Goal: Information Seeking & Learning: Check status

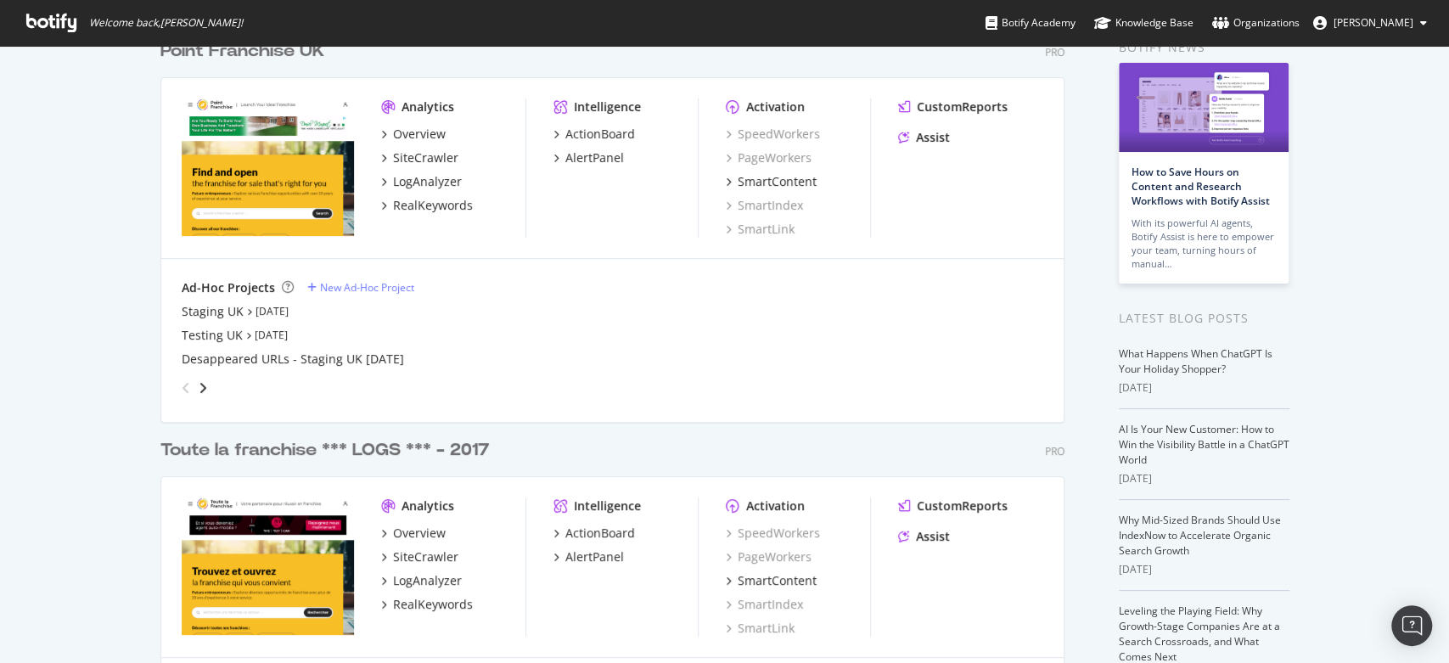
scroll to position [188, 0]
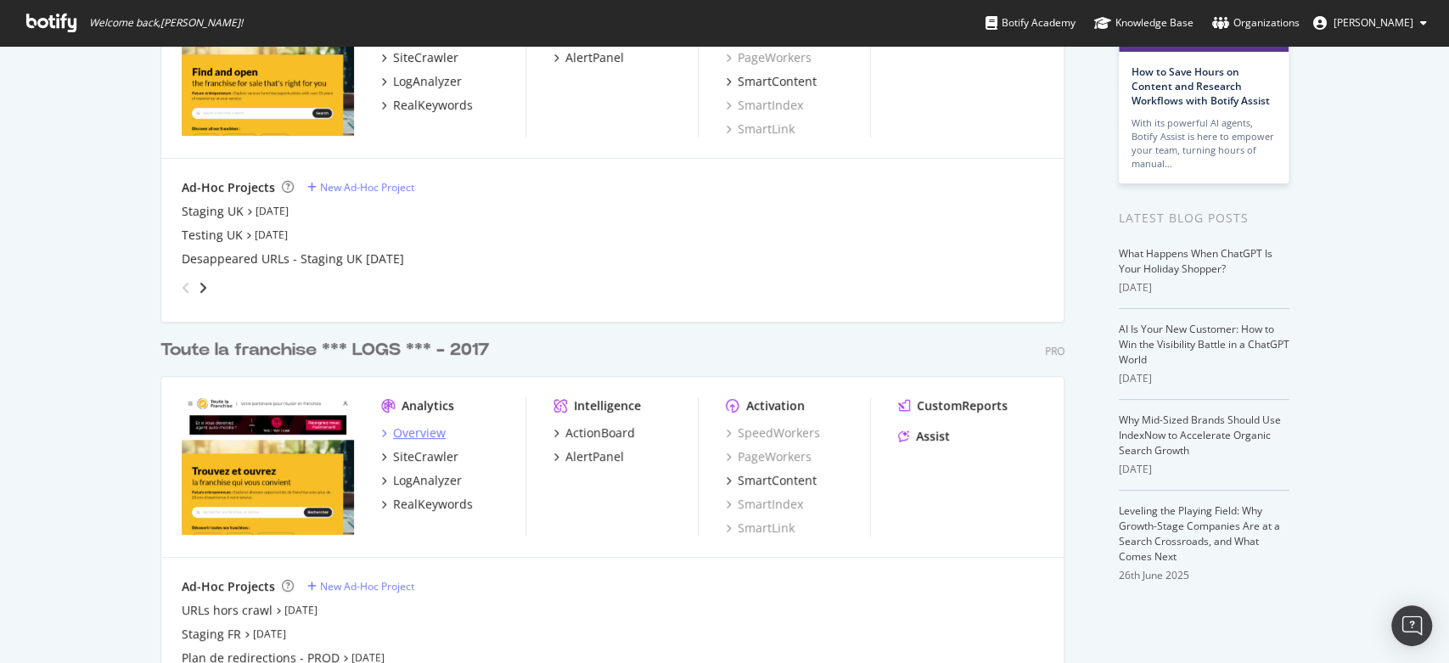
click at [407, 436] on div "Overview" at bounding box center [419, 433] width 53 height 17
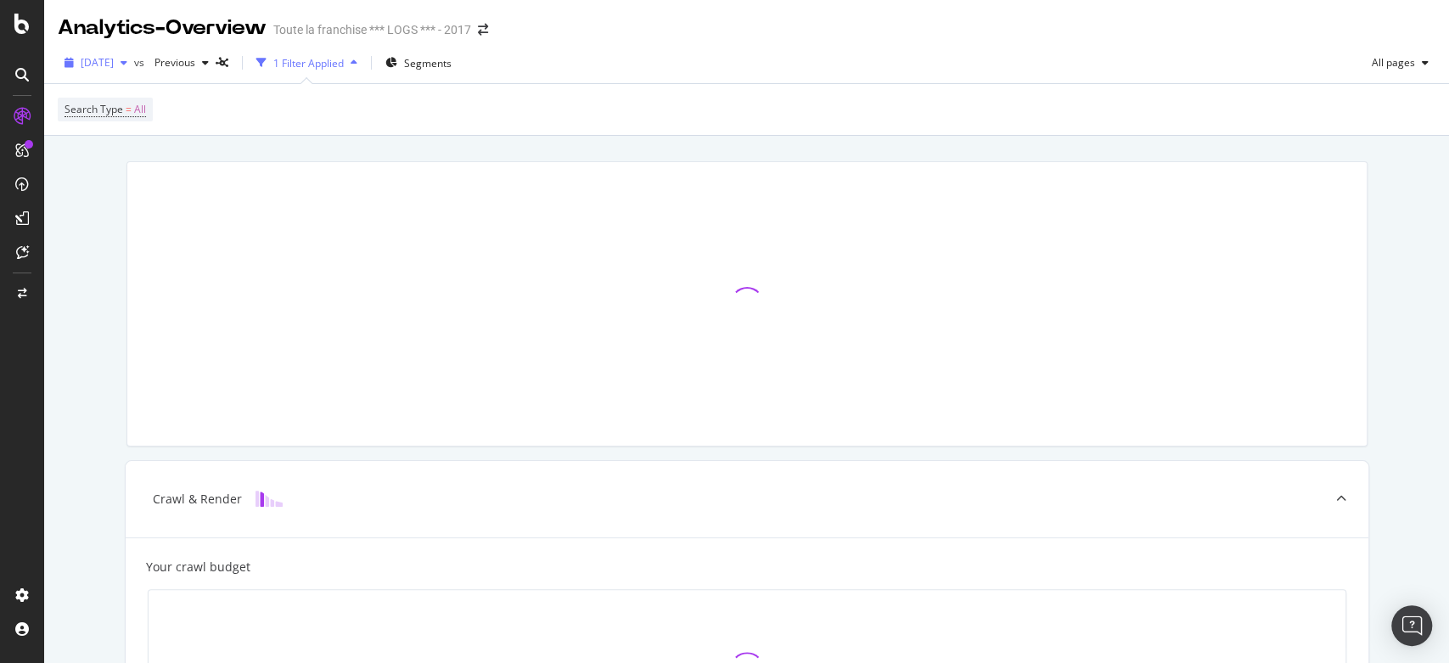
click at [127, 59] on icon "button" at bounding box center [124, 63] width 7 height 10
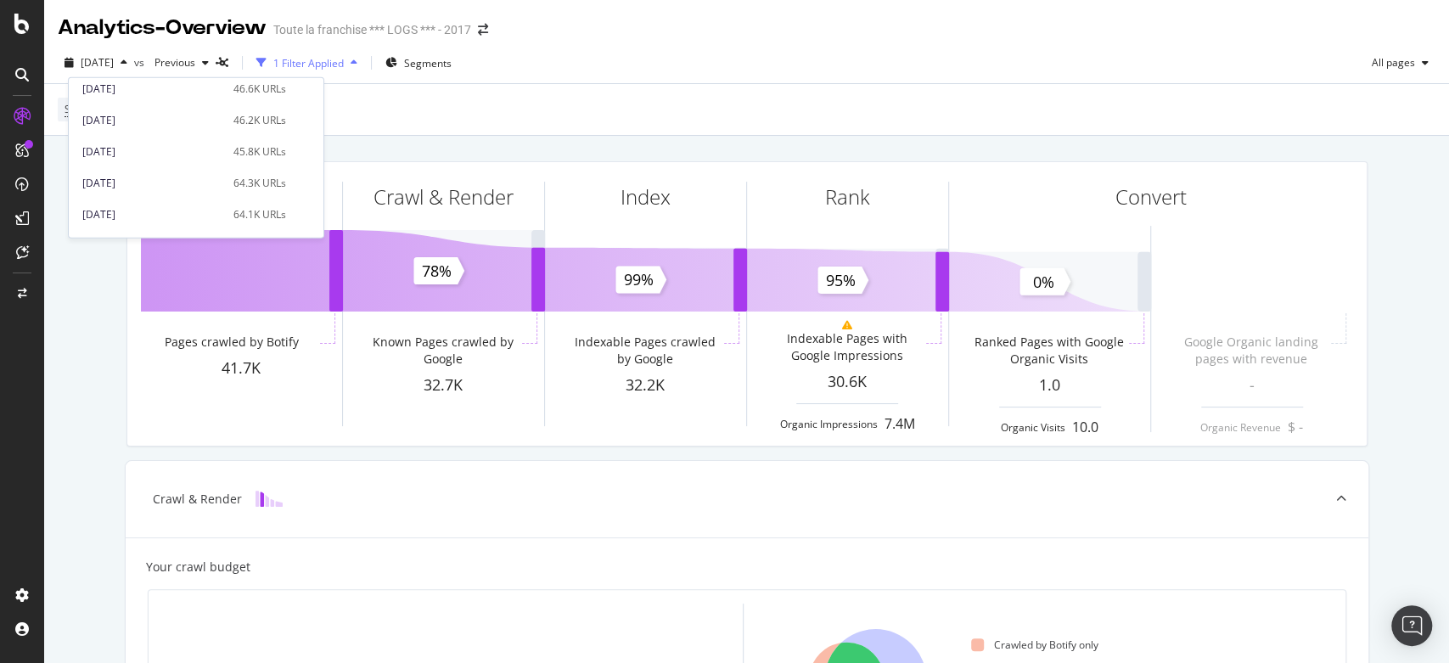
scroll to position [377, 0]
click at [166, 205] on div "[DATE] 46.2K URLs" at bounding box center [196, 214] width 255 height 25
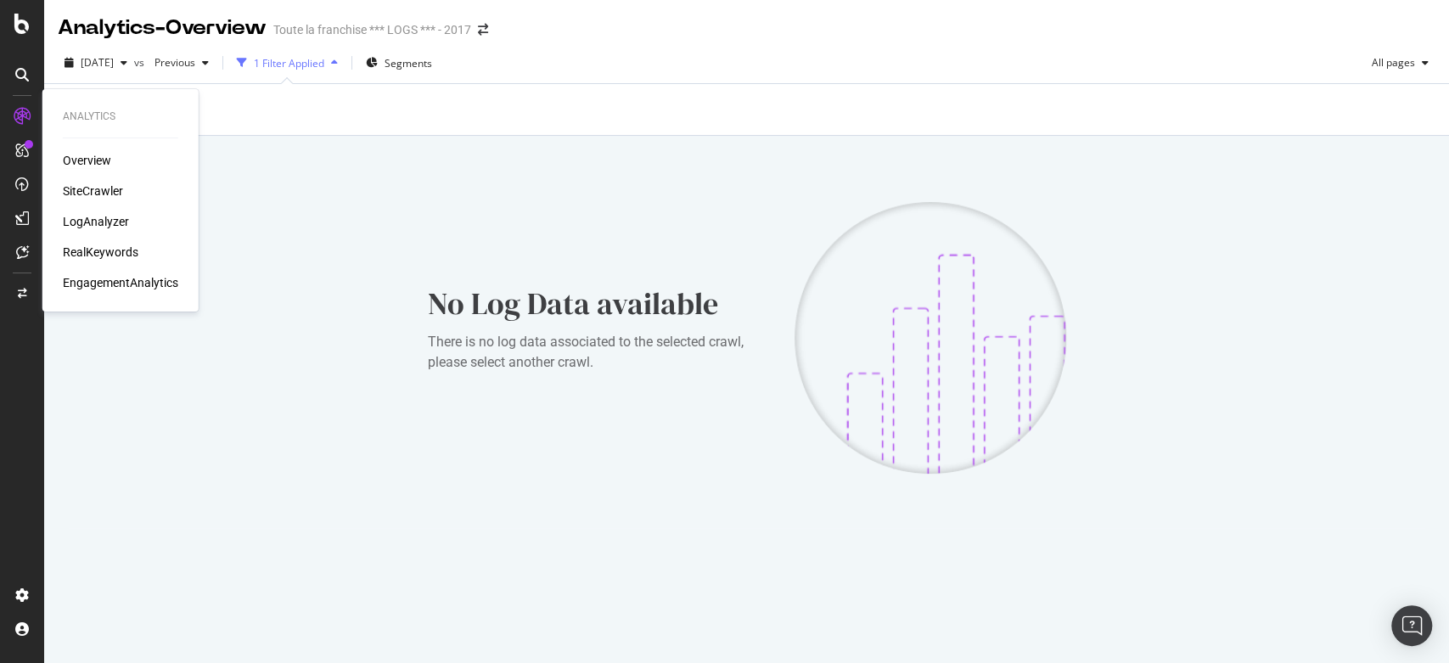
click at [83, 152] on div "Overview" at bounding box center [87, 160] width 48 height 17
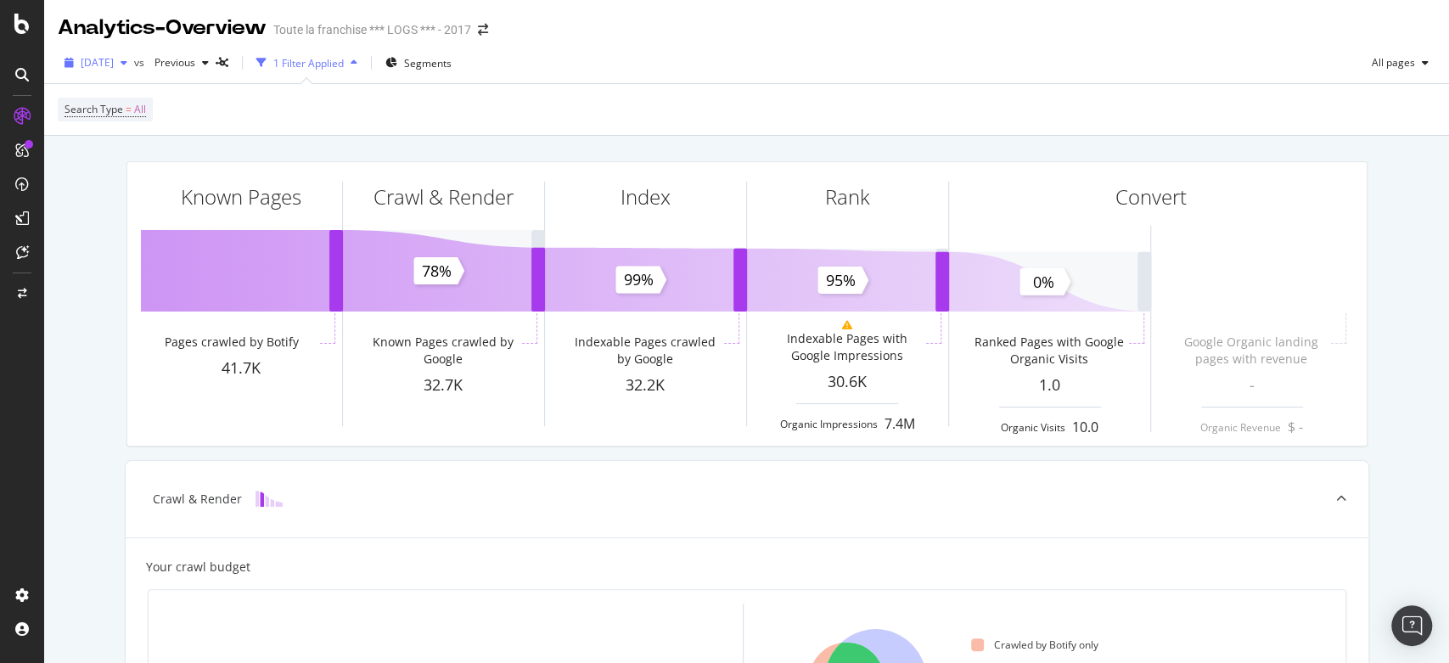
click at [127, 59] on icon "button" at bounding box center [124, 63] width 7 height 10
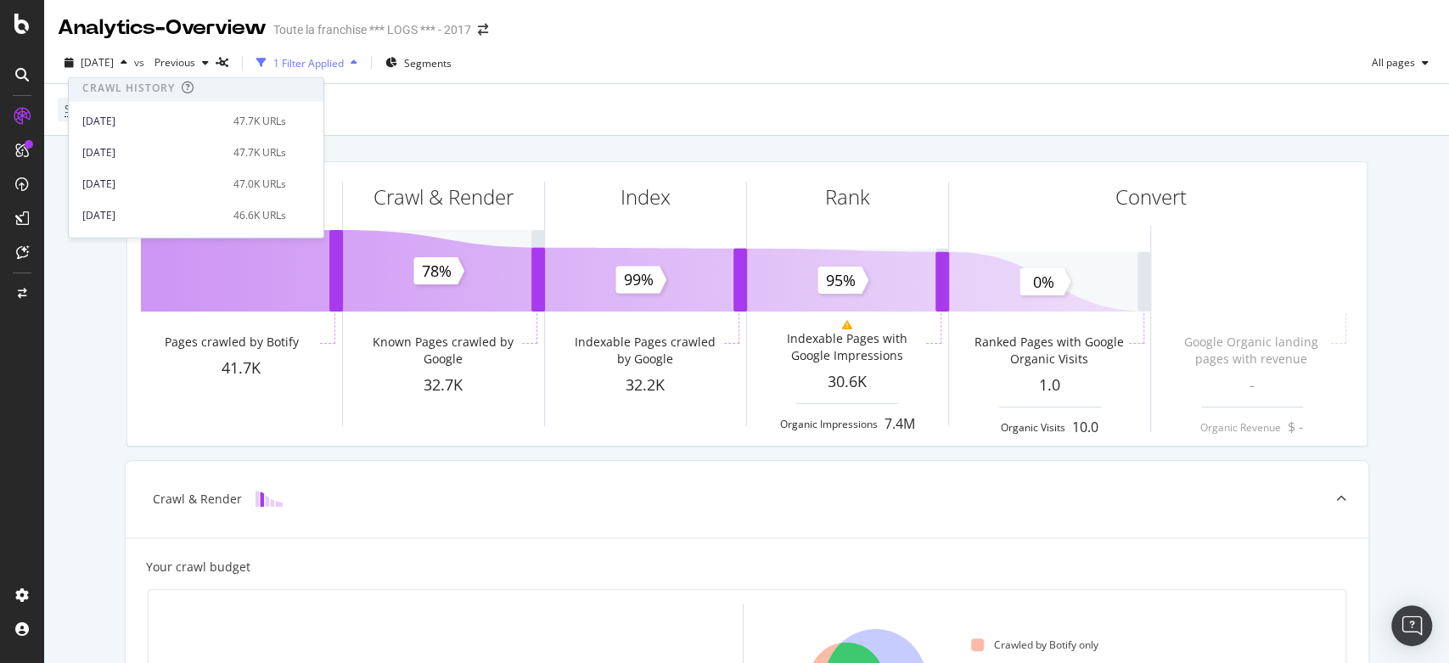
scroll to position [377, 0]
click at [188, 219] on div "[DATE]" at bounding box center [152, 213] width 141 height 15
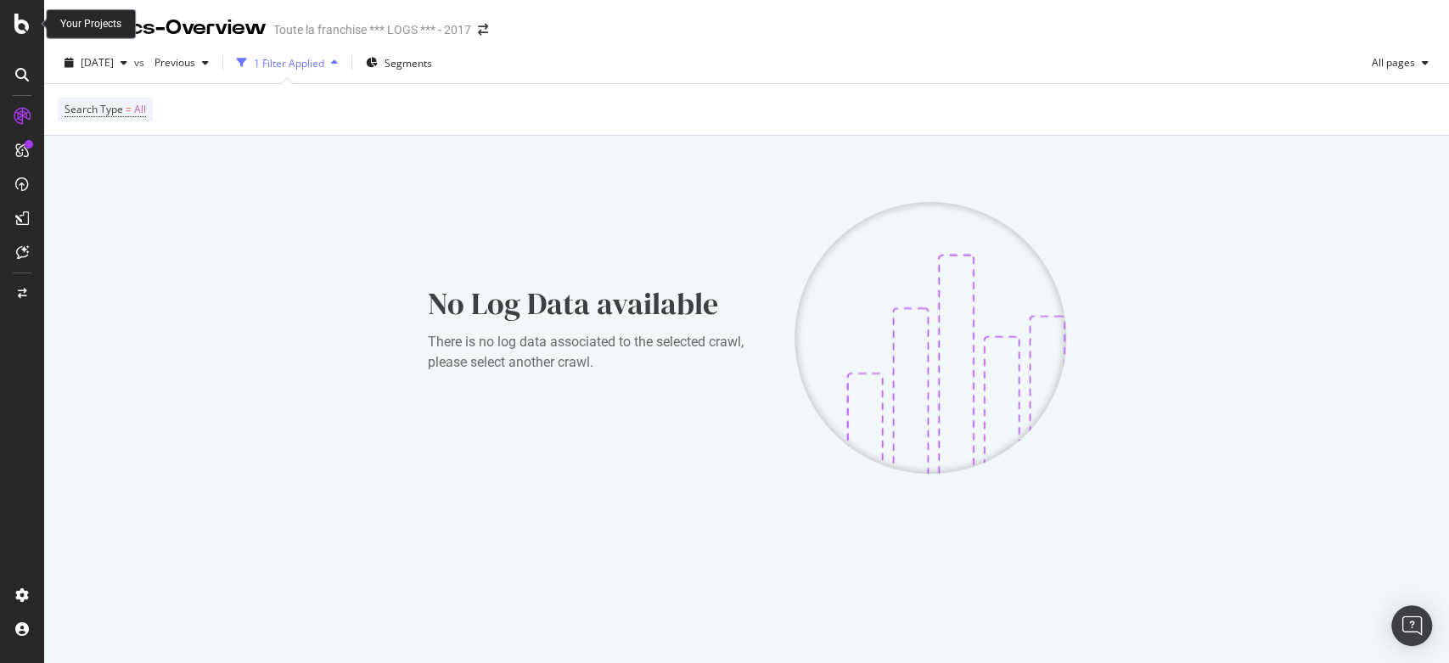
click at [29, 16] on icon at bounding box center [21, 24] width 15 height 20
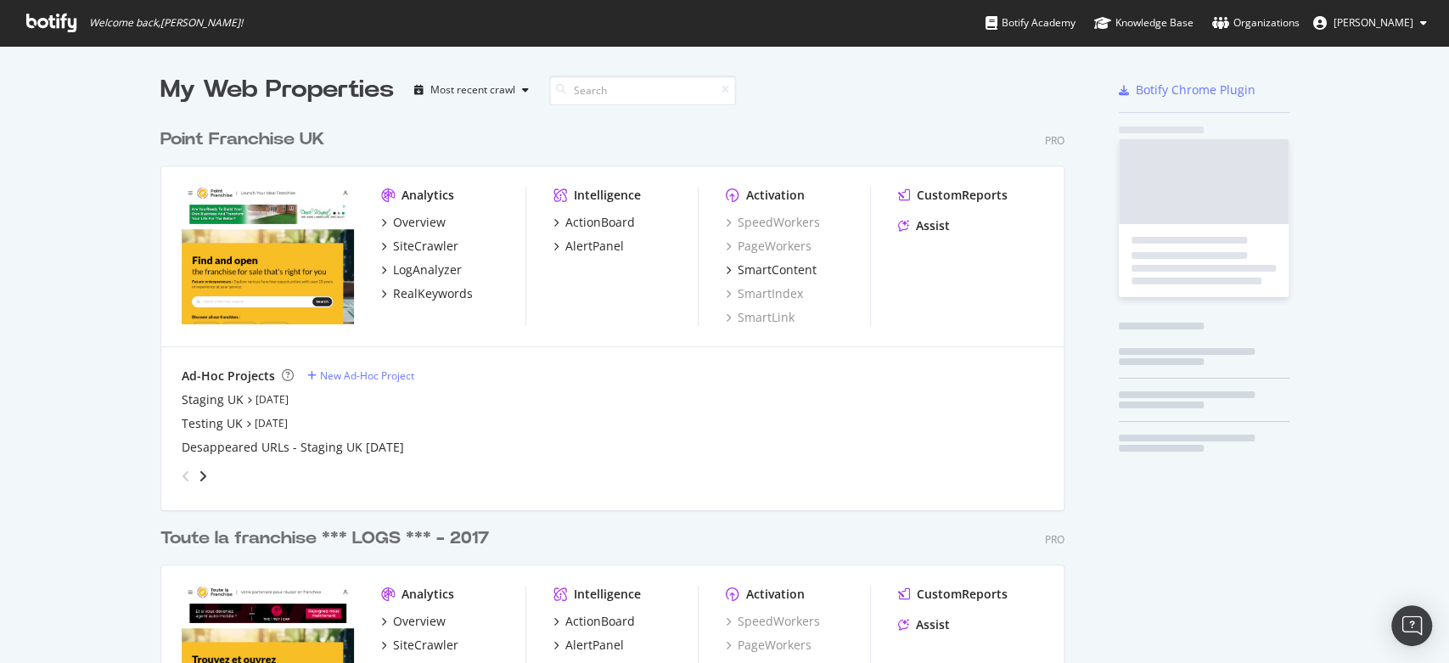
scroll to position [649, 1420]
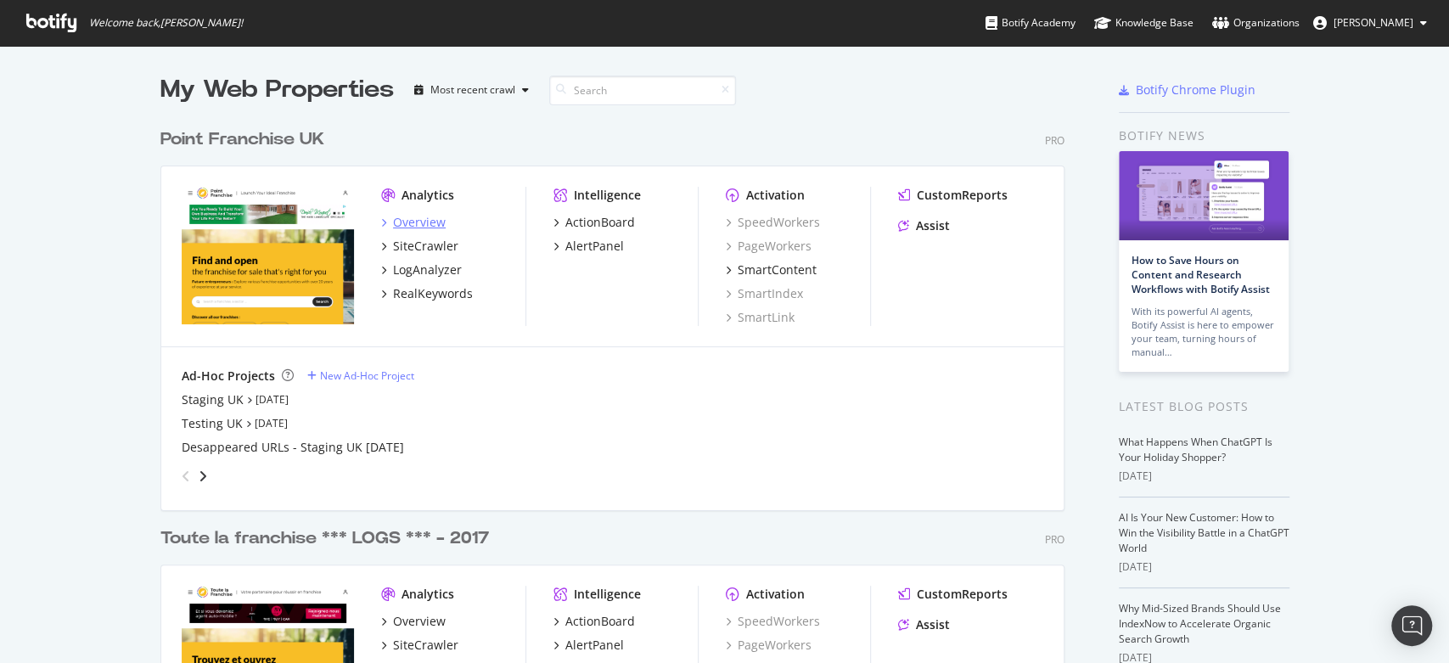
click at [410, 228] on div "Overview" at bounding box center [419, 222] width 53 height 17
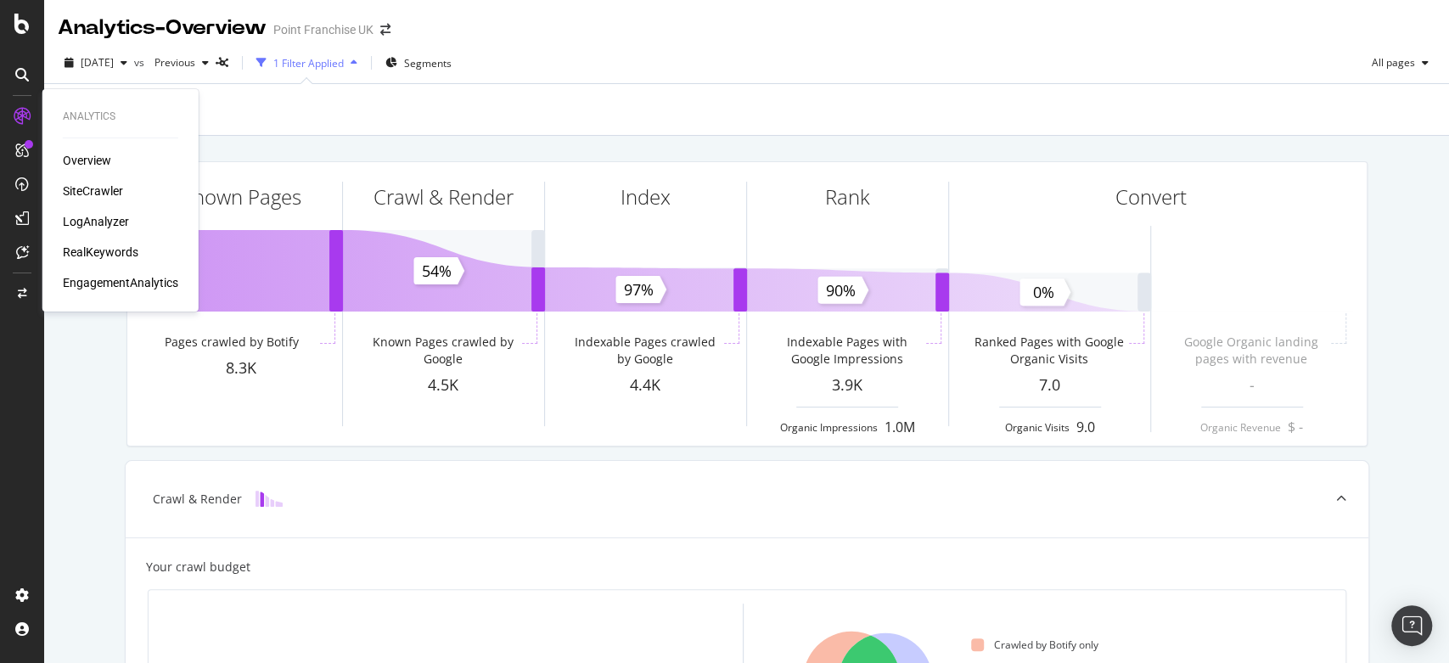
click at [81, 186] on div "SiteCrawler" at bounding box center [93, 191] width 60 height 17
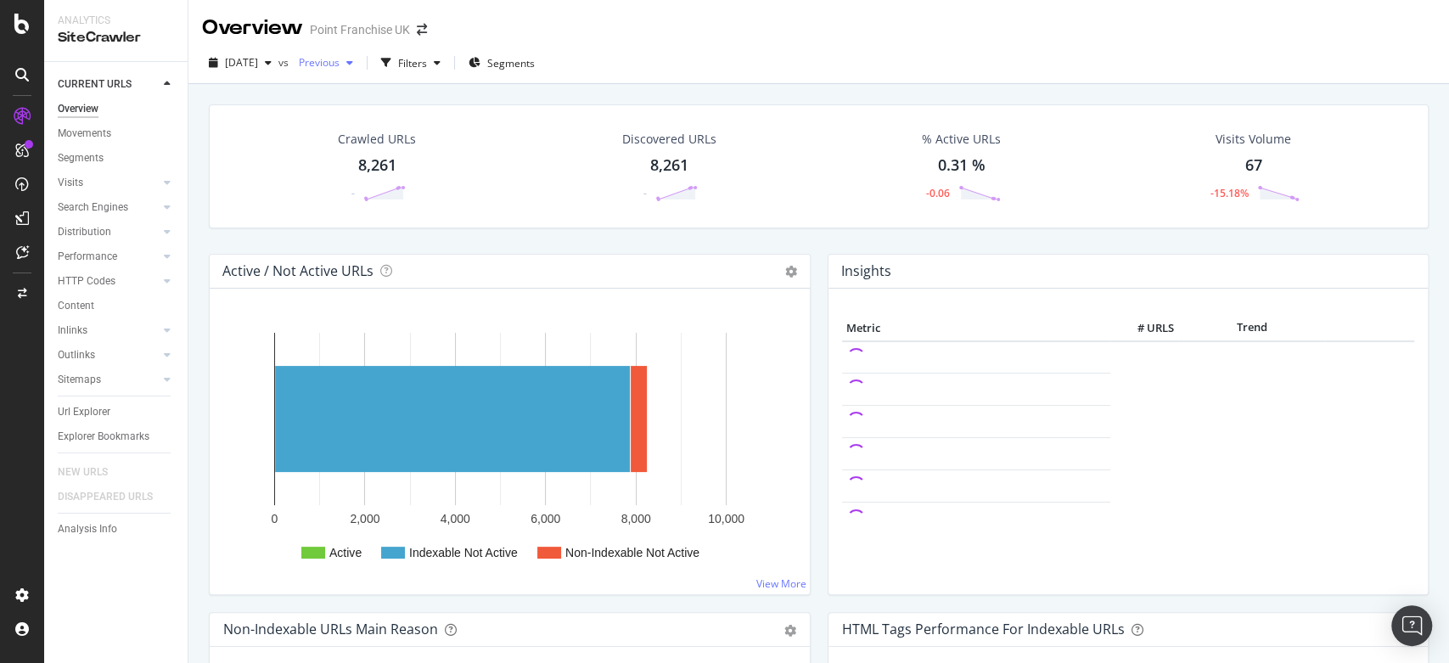
click at [340, 60] on span "Previous" at bounding box center [316, 62] width 48 height 14
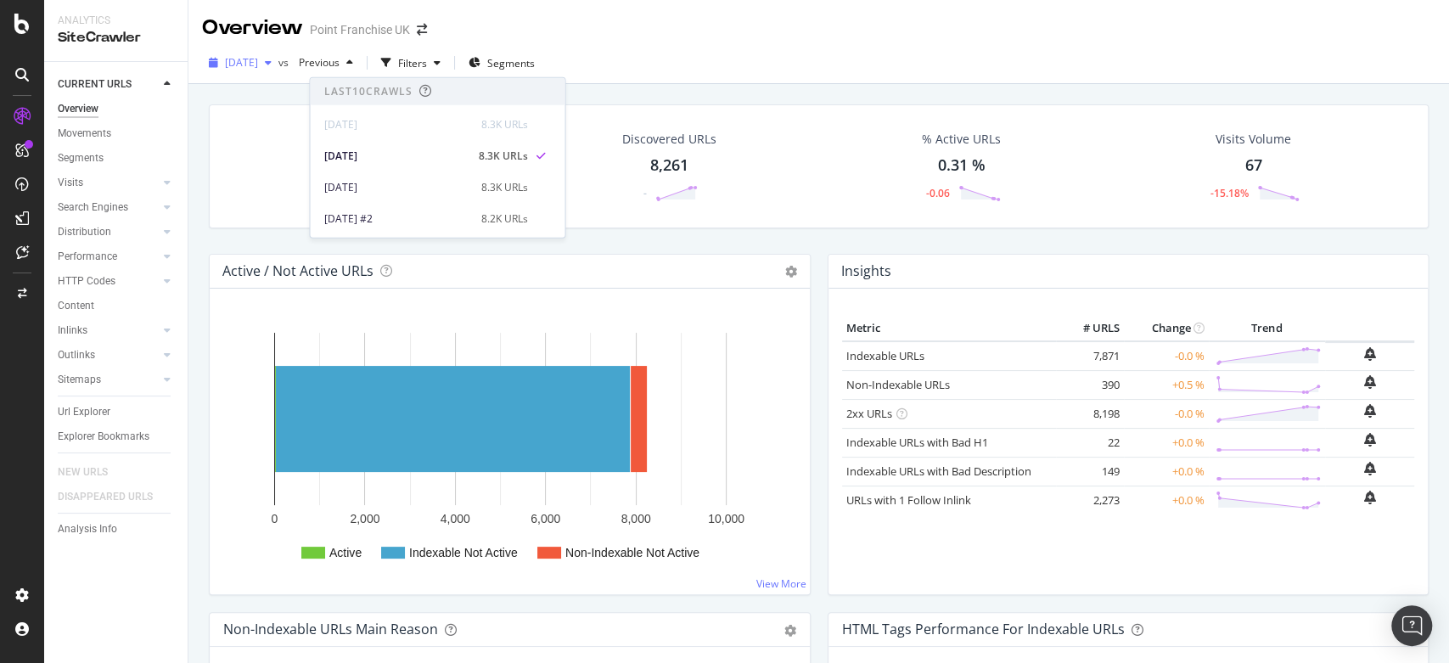
click at [272, 61] on icon "button" at bounding box center [268, 63] width 7 height 10
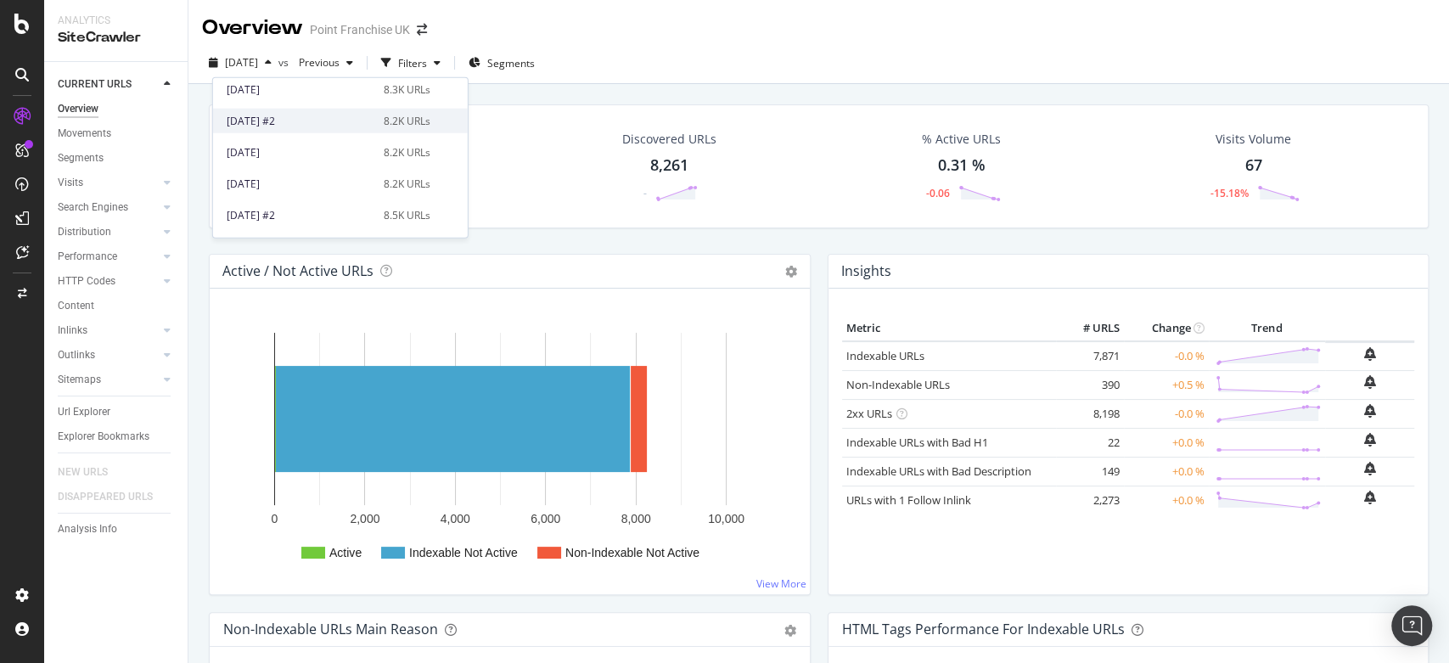
scroll to position [94, 0]
click at [25, 16] on icon at bounding box center [21, 24] width 15 height 20
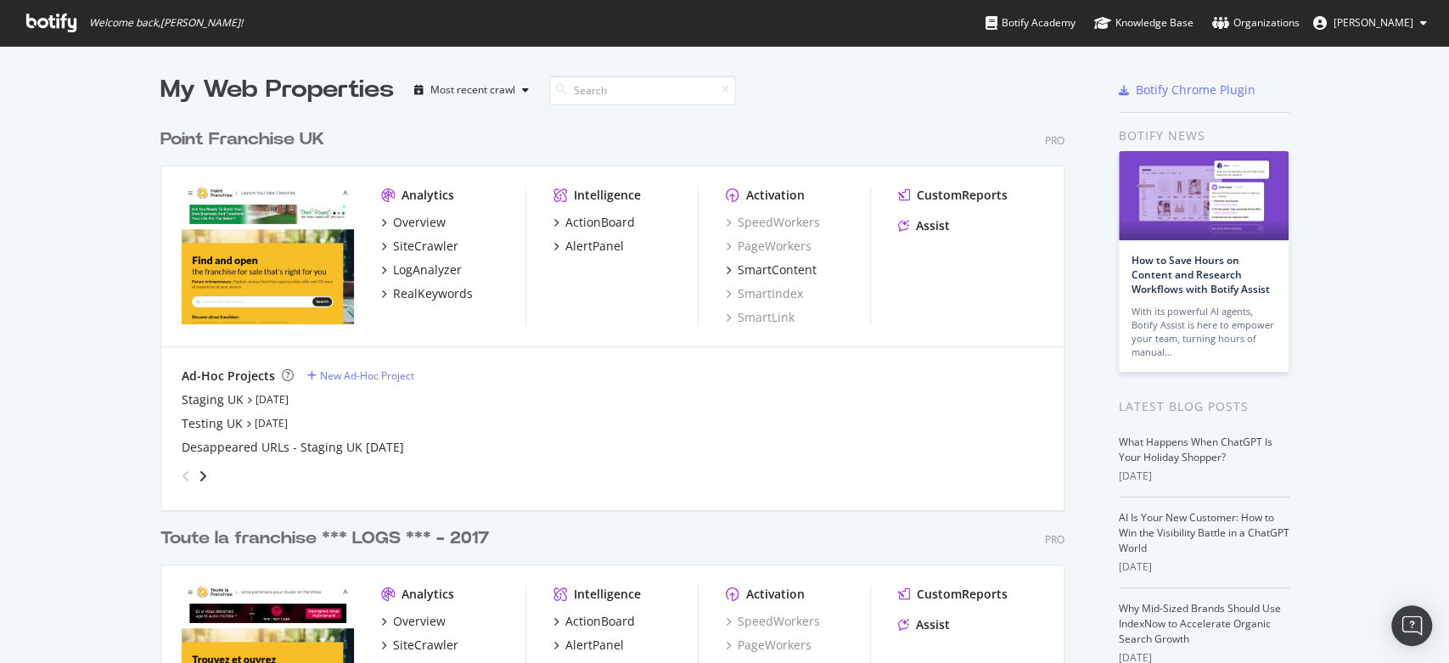
scroll to position [268, 0]
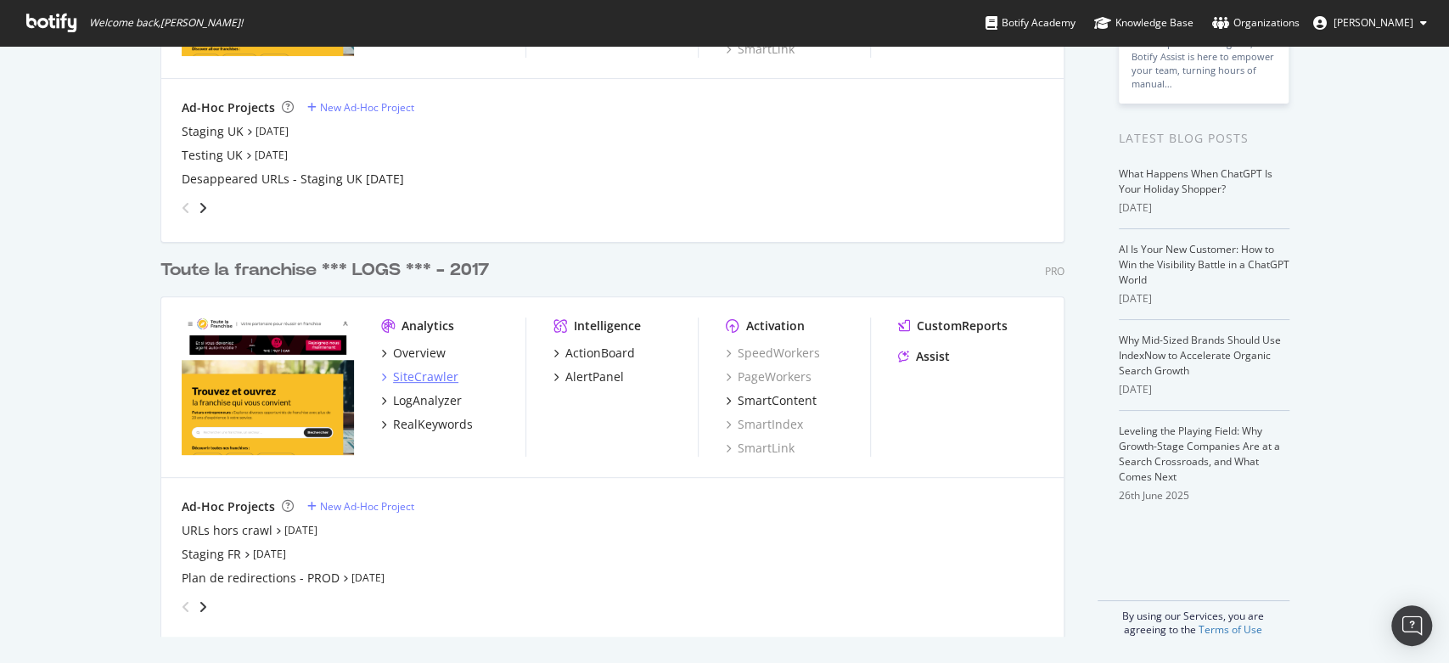
click at [404, 371] on div "SiteCrawler" at bounding box center [425, 376] width 65 height 17
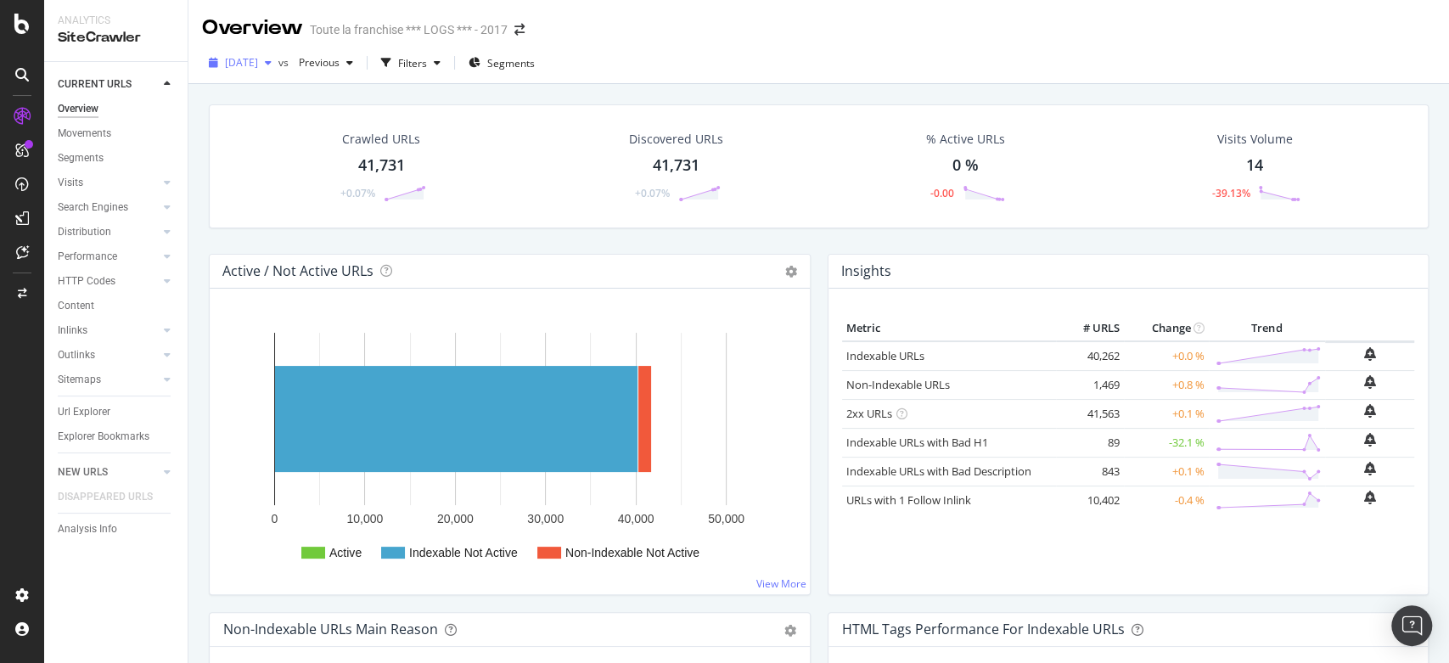
click at [278, 67] on div "button" at bounding box center [268, 63] width 20 height 10
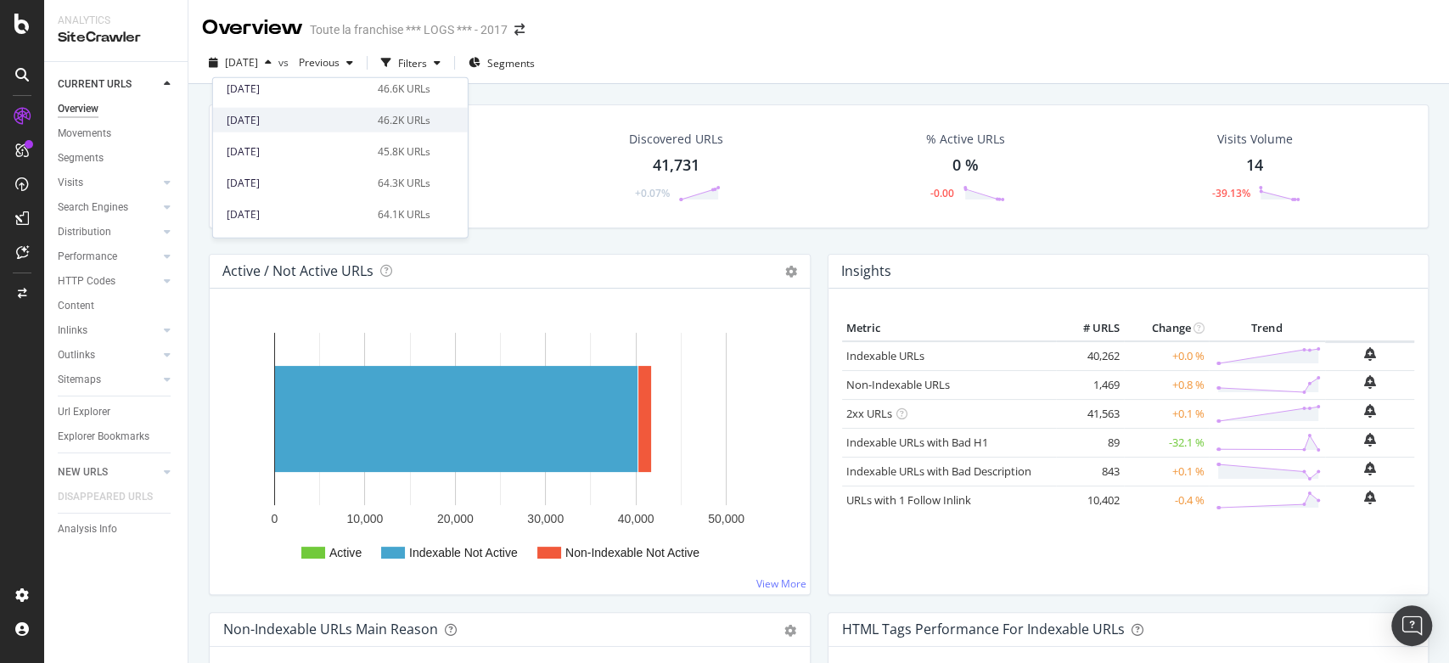
click at [290, 116] on div "[DATE]" at bounding box center [297, 119] width 141 height 15
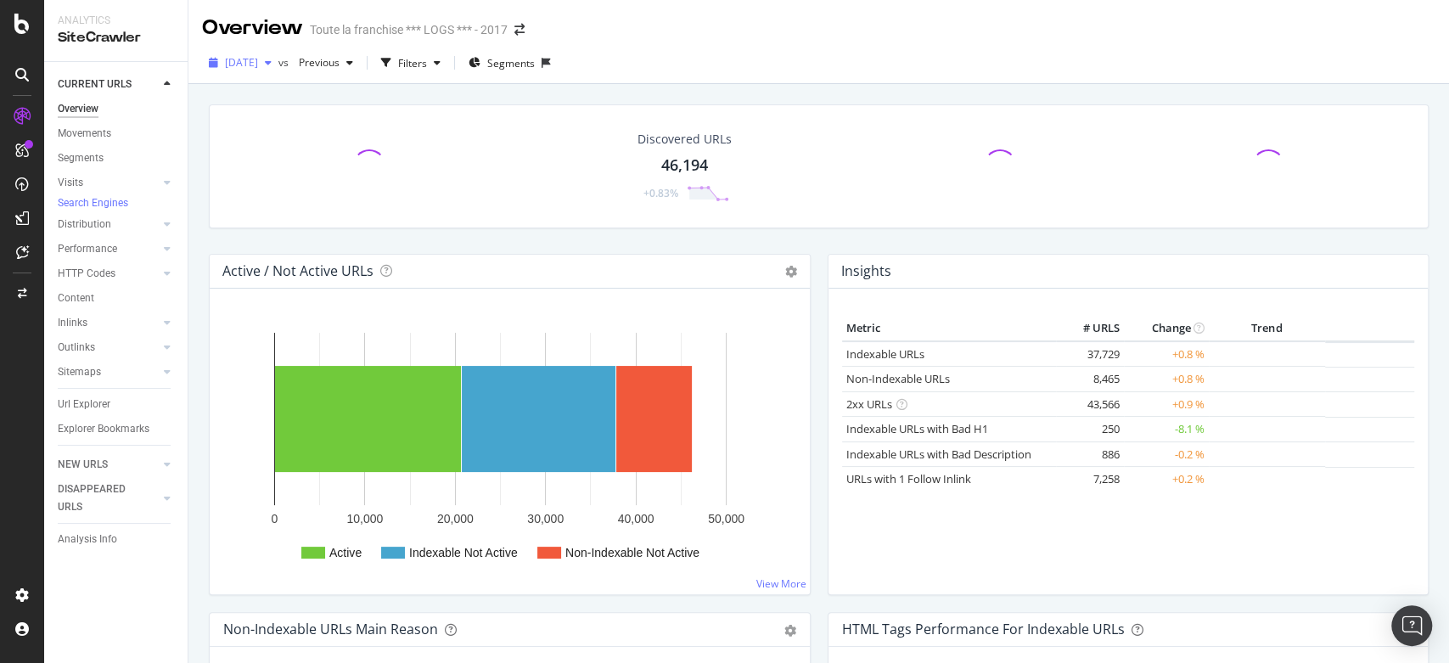
click at [258, 63] on span "[DATE]" at bounding box center [241, 62] width 33 height 14
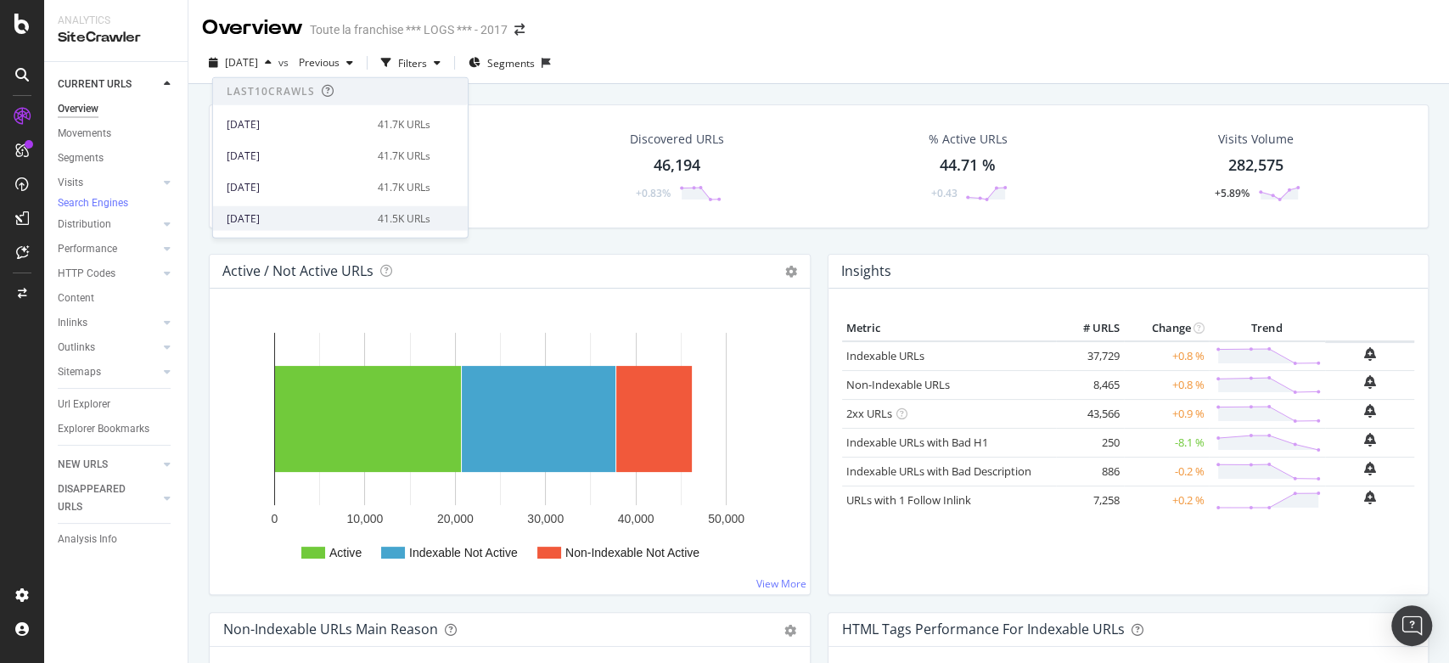
click at [430, 212] on div "41.5K URLs" at bounding box center [404, 218] width 53 height 15
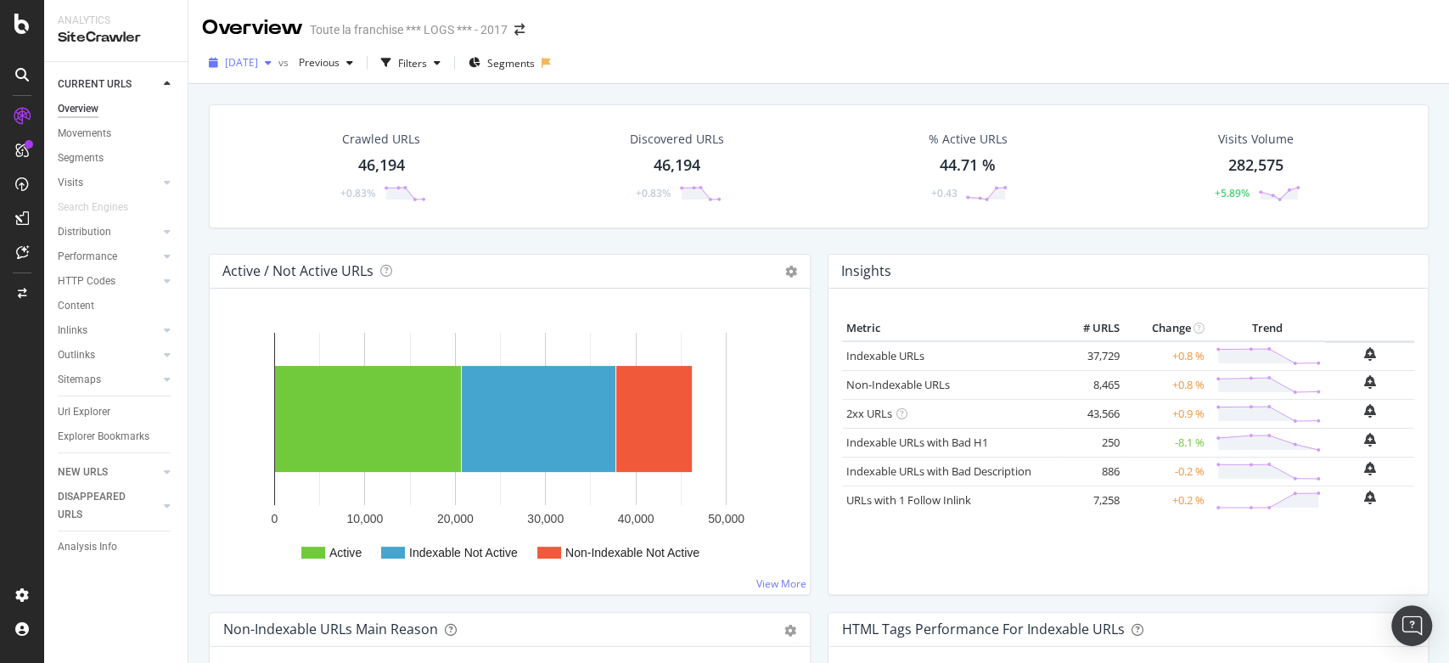
click at [278, 65] on div "button" at bounding box center [268, 63] width 20 height 10
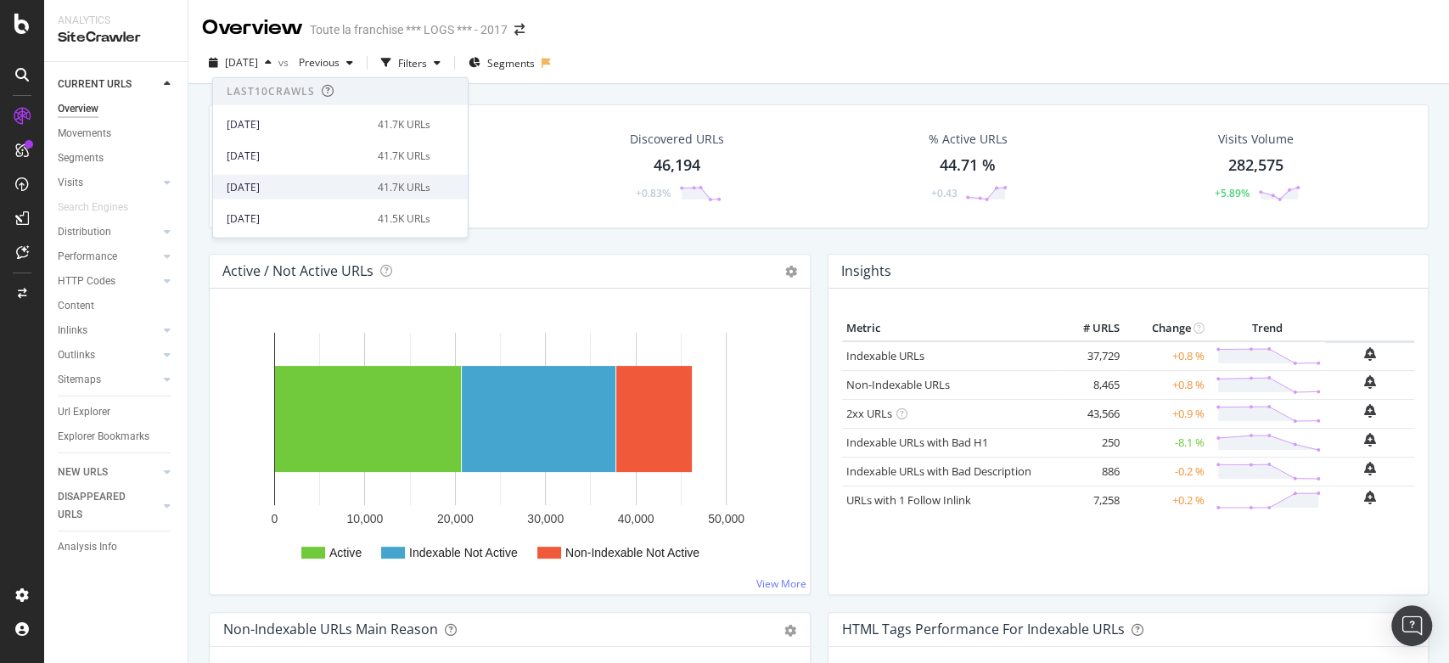
scroll to position [94, 0]
click at [324, 122] on div "[DATE]" at bounding box center [297, 123] width 141 height 15
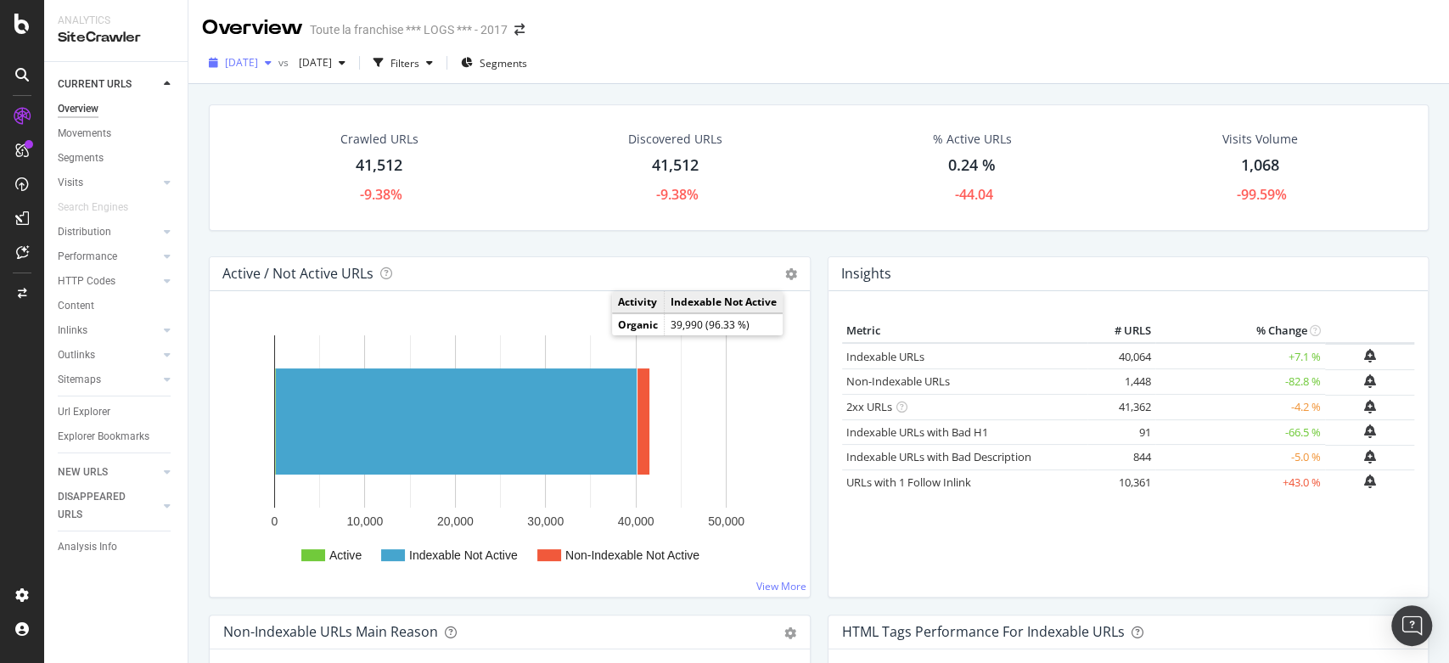
click at [278, 64] on div "button" at bounding box center [268, 63] width 20 height 10
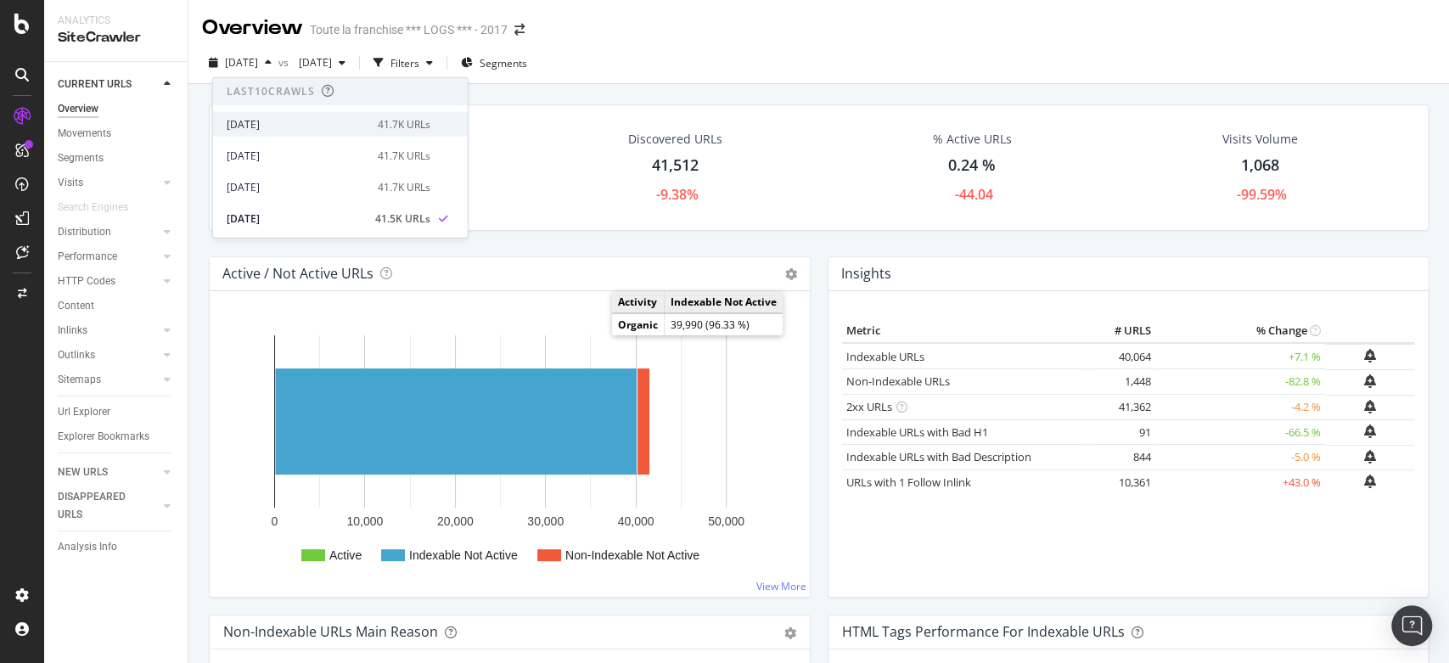
click at [360, 121] on div "[DATE]" at bounding box center [297, 123] width 141 height 15
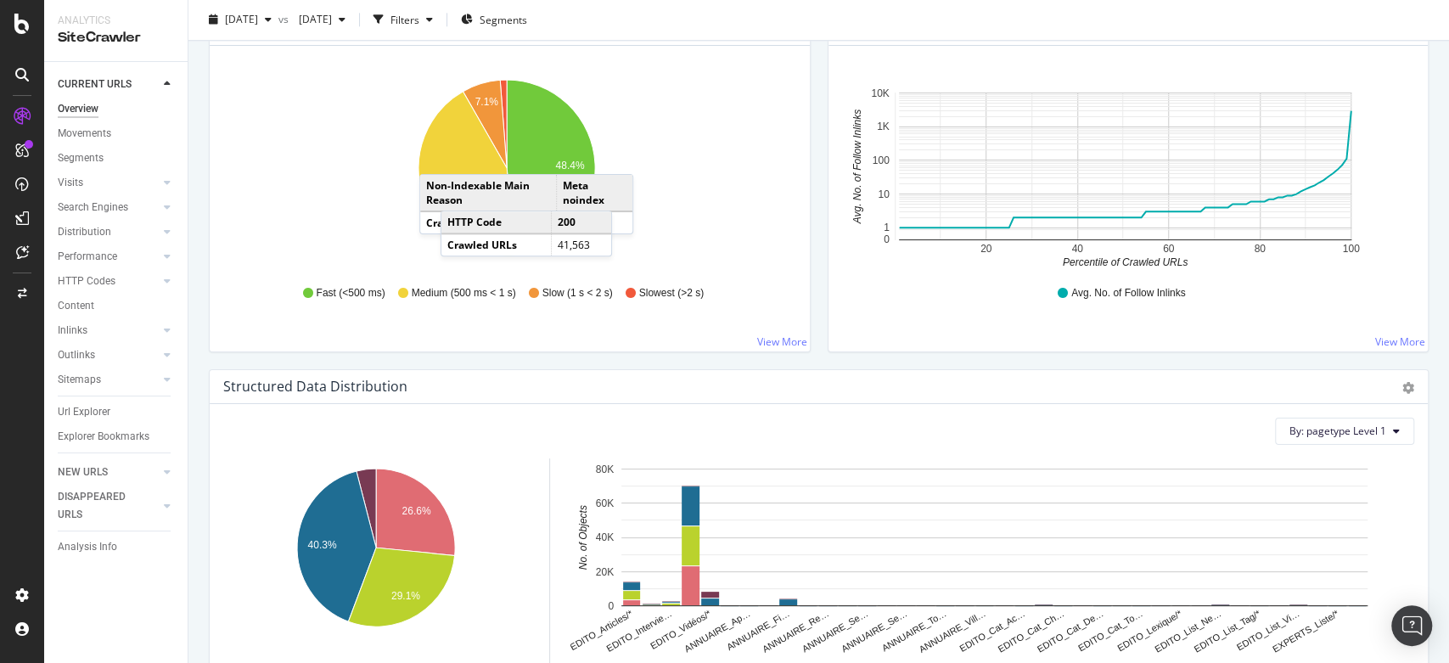
scroll to position [1132, 0]
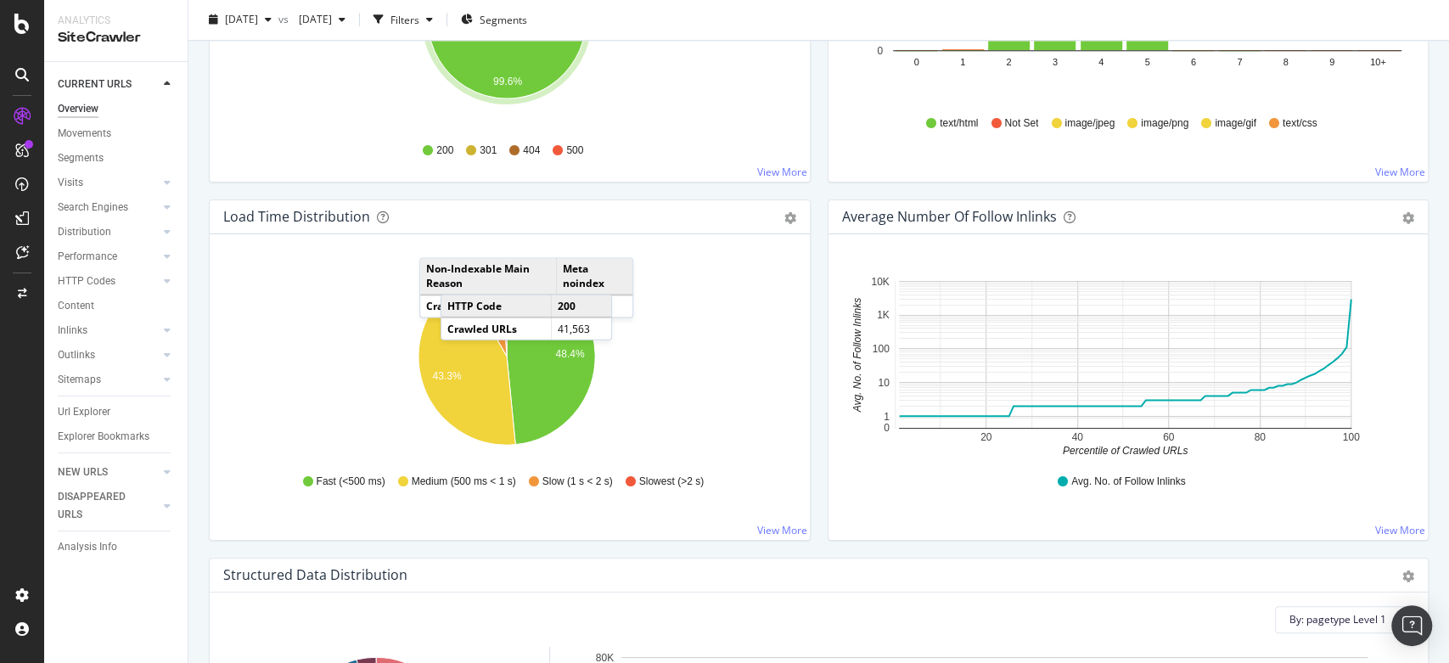
click at [665, 221] on div "Load Time Distribution" at bounding box center [491, 216] width 536 height 17
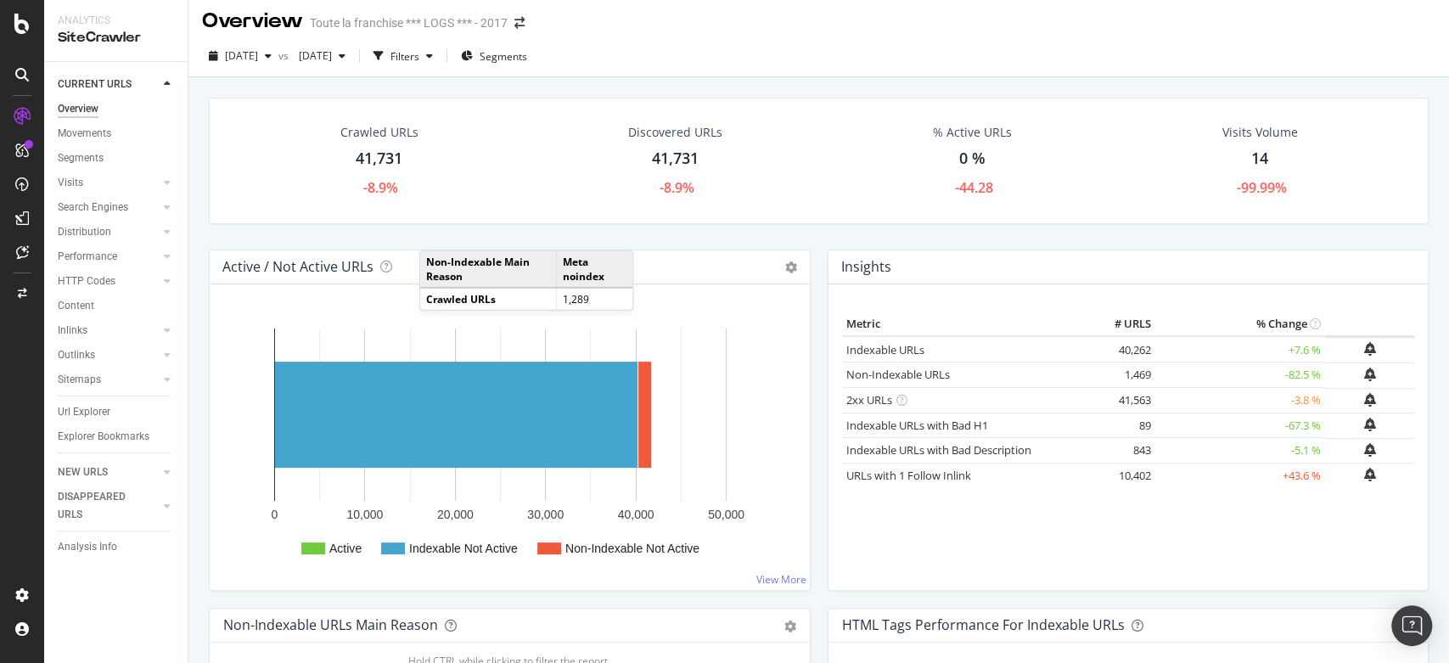
scroll to position [0, 0]
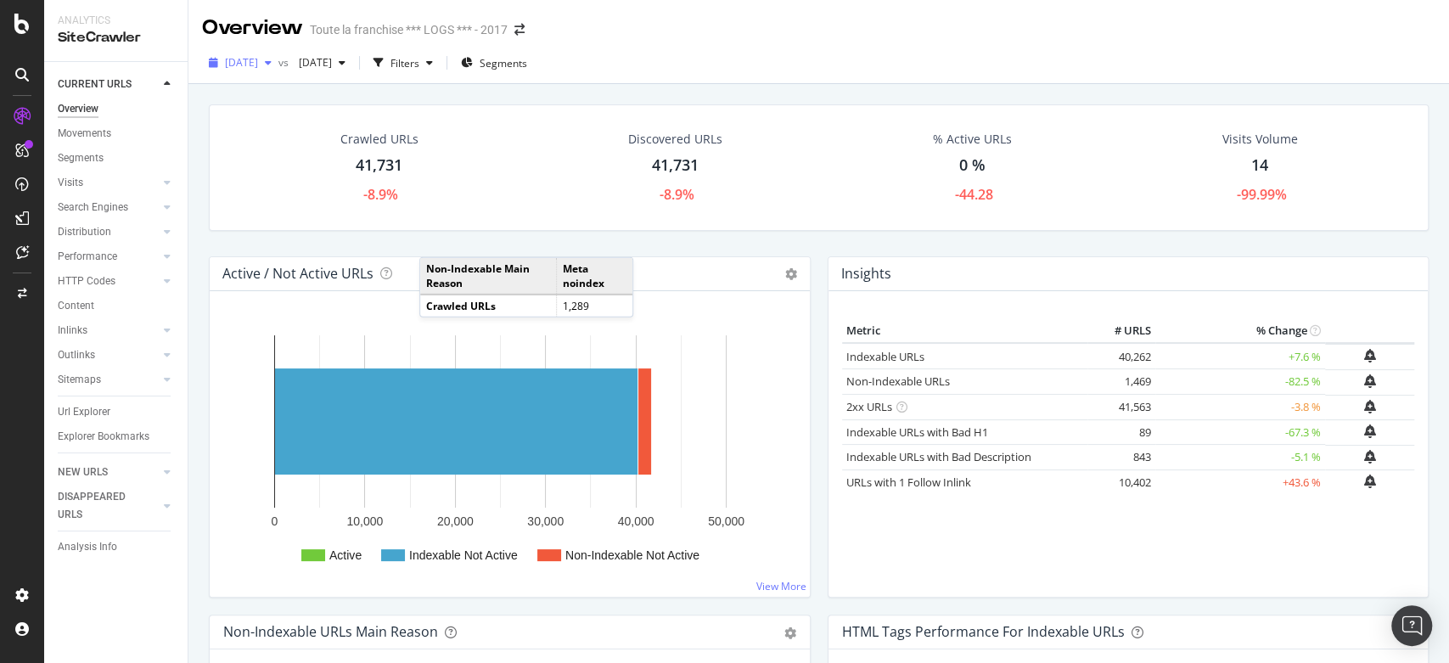
click at [278, 63] on div "button" at bounding box center [268, 63] width 20 height 10
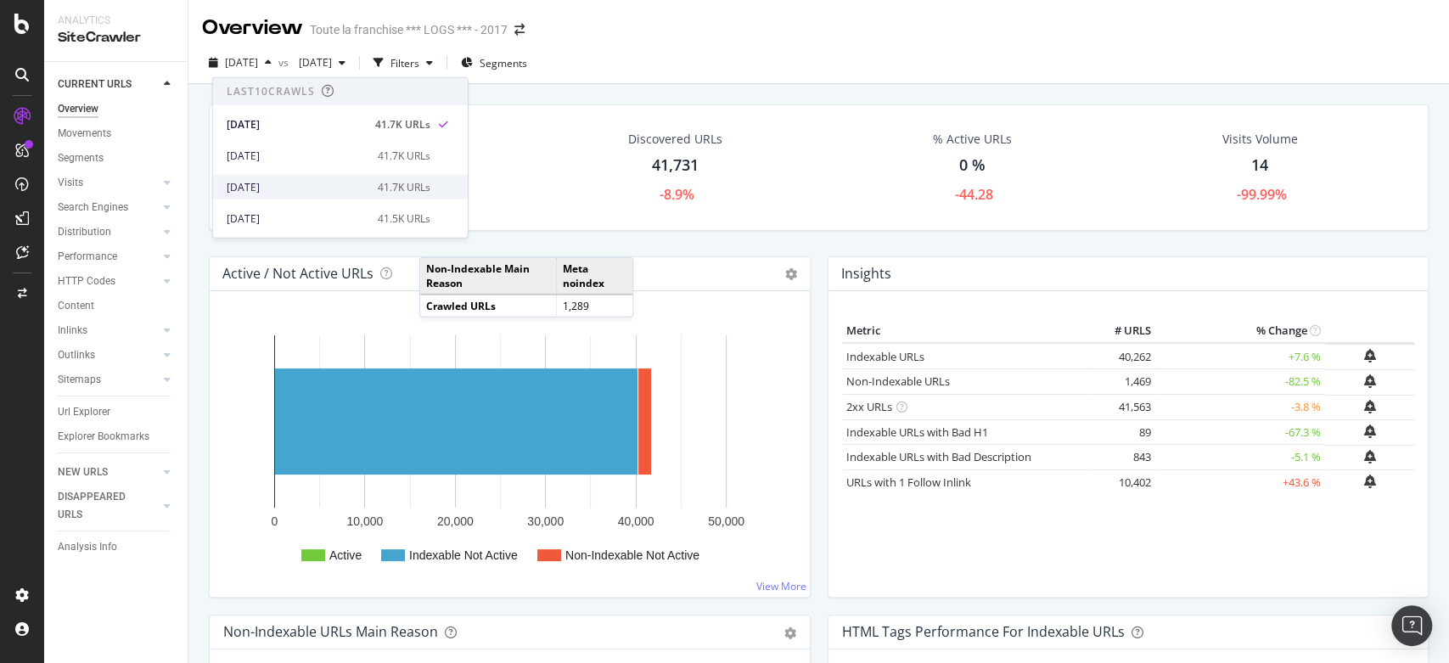
scroll to position [94, 0]
click at [323, 120] on div "[DATE]" at bounding box center [297, 123] width 141 height 15
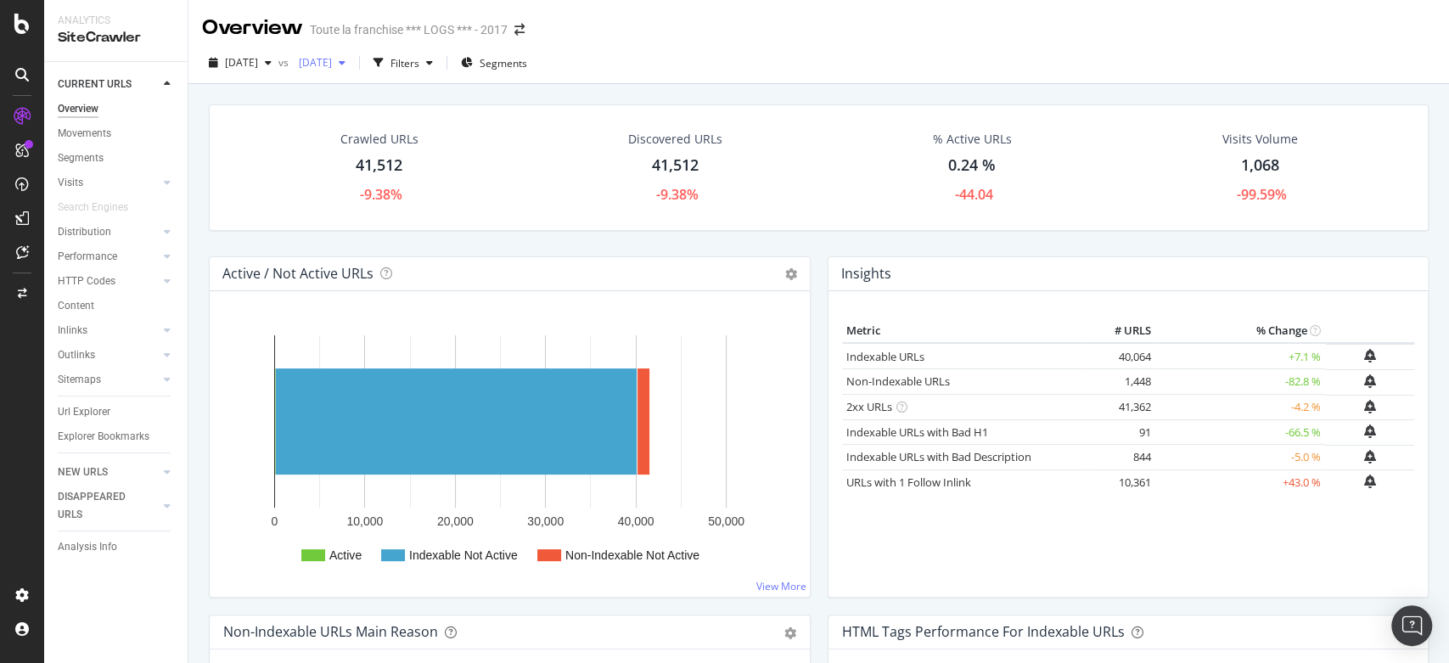
click at [346, 64] on icon "button" at bounding box center [342, 63] width 7 height 10
click at [321, 48] on div "2025 Aug. 1st vs 2025 Feb. 1st Filters Segments" at bounding box center [818, 63] width 1261 height 42
click at [278, 71] on div "[DATE]" at bounding box center [240, 62] width 76 height 25
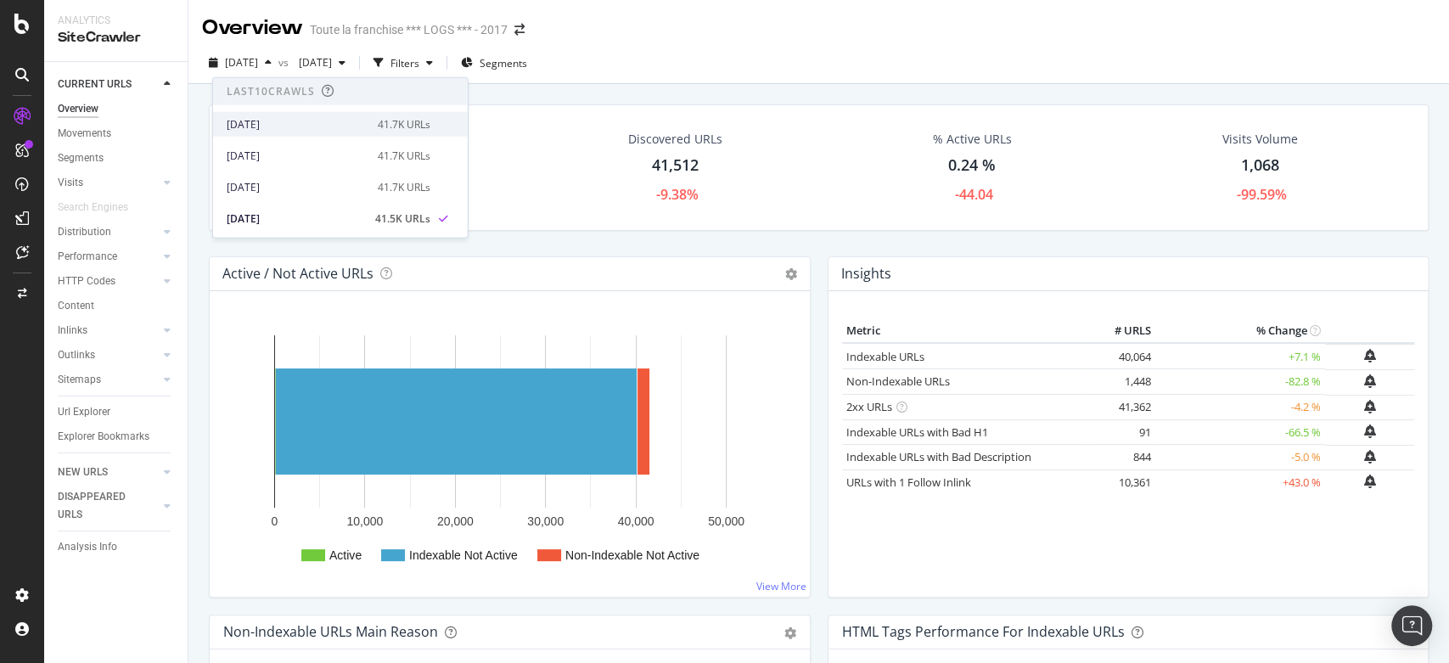
click at [335, 125] on div "[DATE]" at bounding box center [297, 123] width 141 height 15
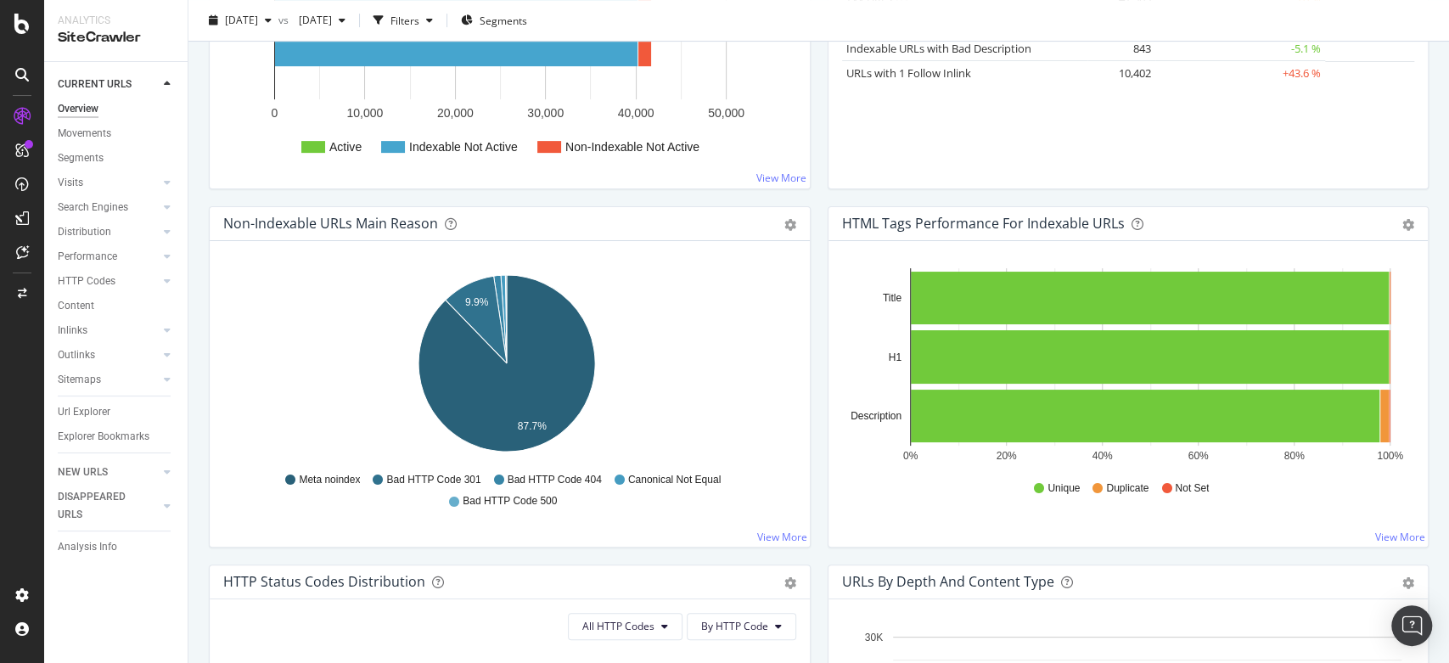
scroll to position [1132, 0]
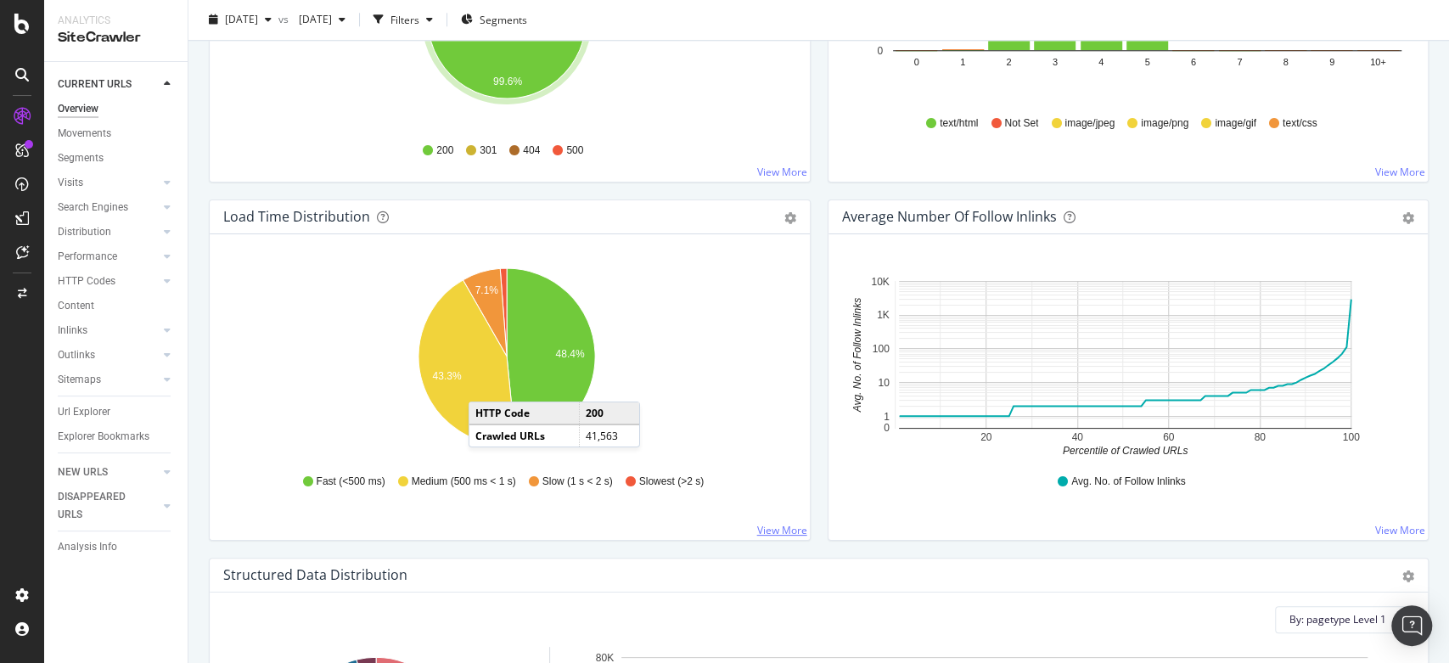
click at [774, 528] on link "View More" at bounding box center [782, 530] width 50 height 14
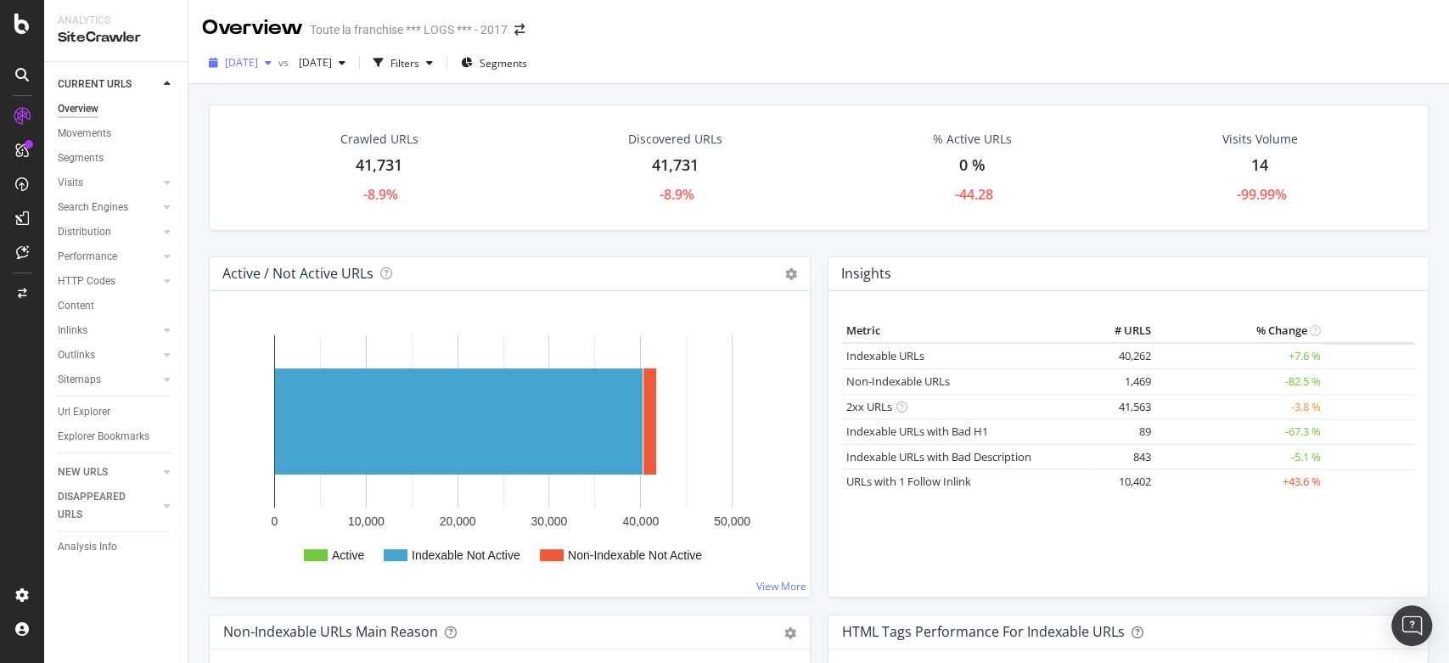
drag, startPoint x: 302, startPoint y: 59, endPoint x: 300, endPoint y: 68, distance: 8.9
click at [278, 59] on div "button" at bounding box center [268, 63] width 20 height 10
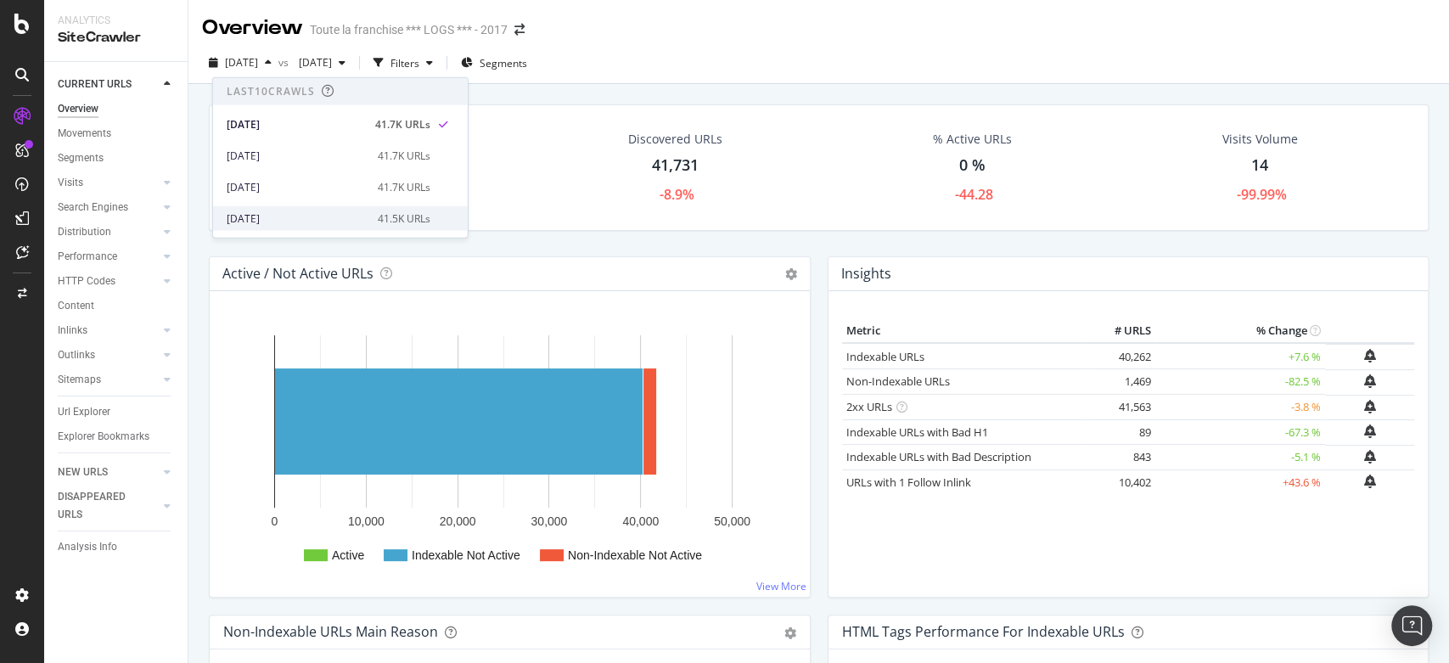
click at [317, 222] on div "[DATE]" at bounding box center [297, 218] width 141 height 15
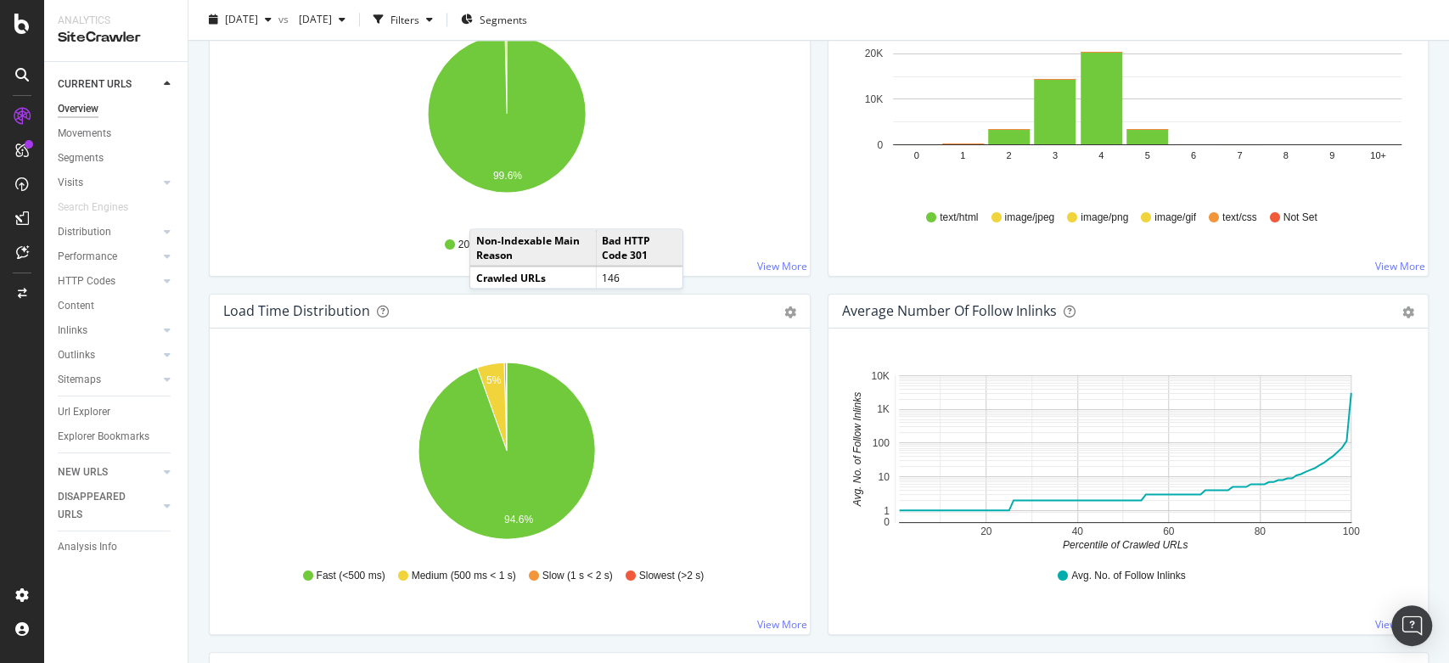
scroll to position [1132, 0]
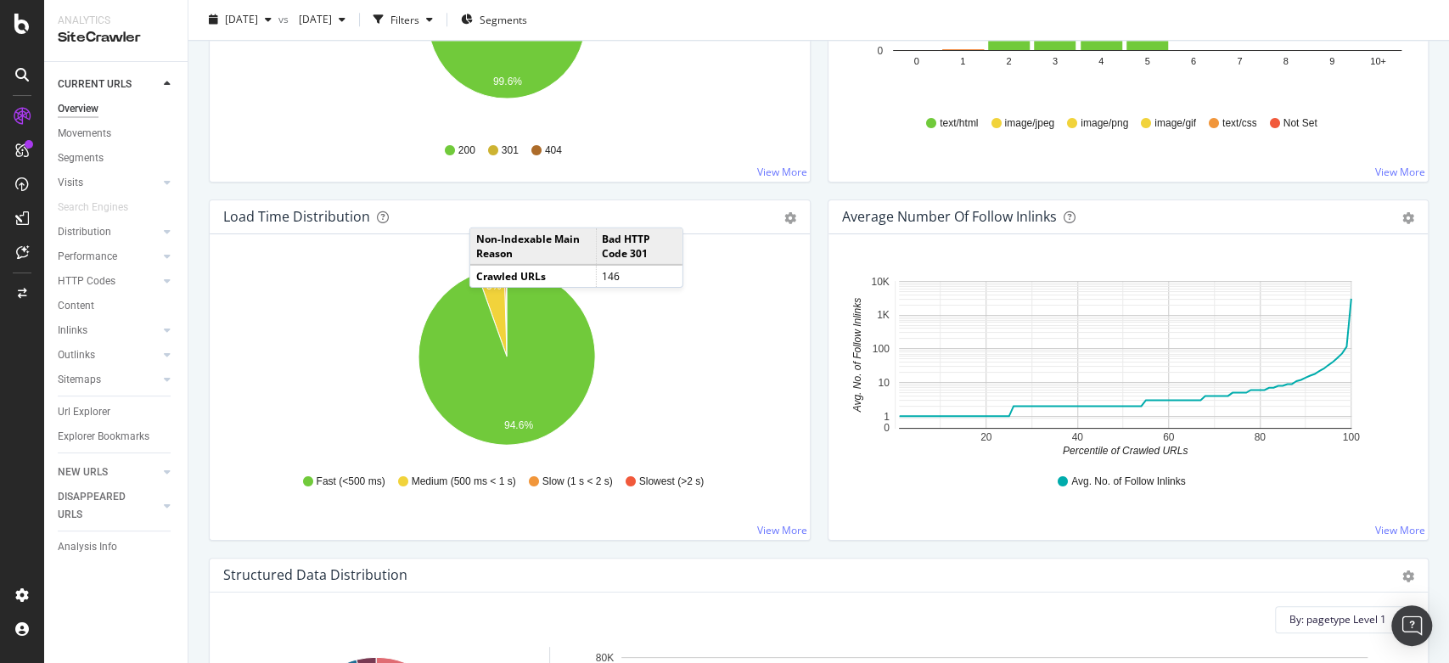
drag, startPoint x: 772, startPoint y: 527, endPoint x: 849, endPoint y: 492, distance: 85.1
click at [772, 527] on link "View More" at bounding box center [782, 530] width 50 height 14
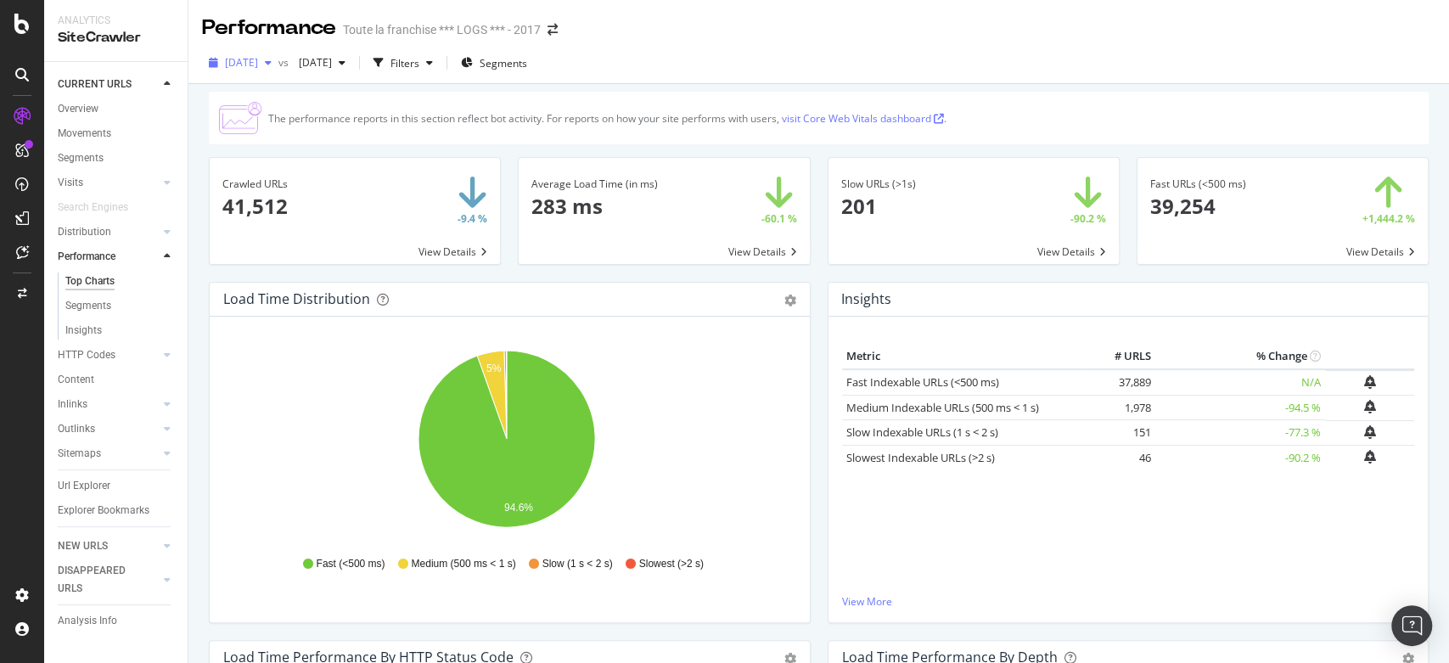
click at [278, 57] on div "[DATE]" at bounding box center [240, 62] width 76 height 25
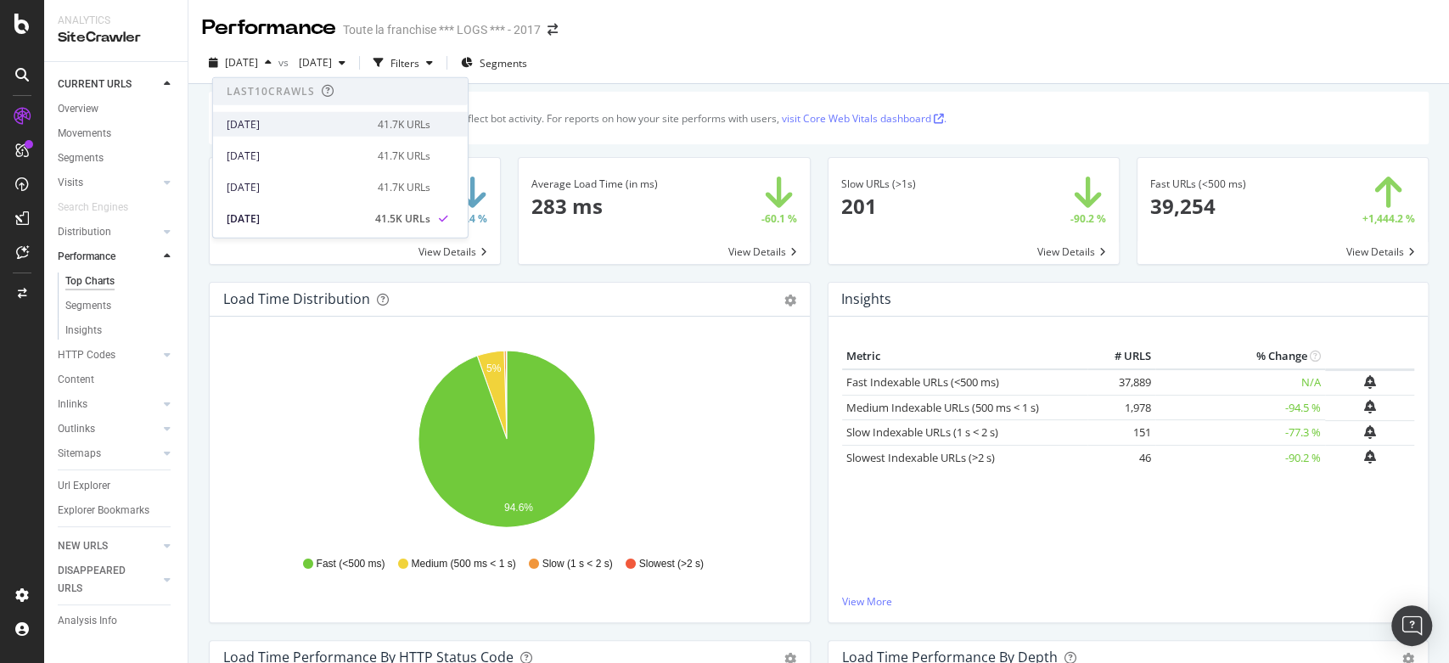
click at [304, 124] on div "[DATE]" at bounding box center [297, 123] width 141 height 15
